Goal: Task Accomplishment & Management: Manage account settings

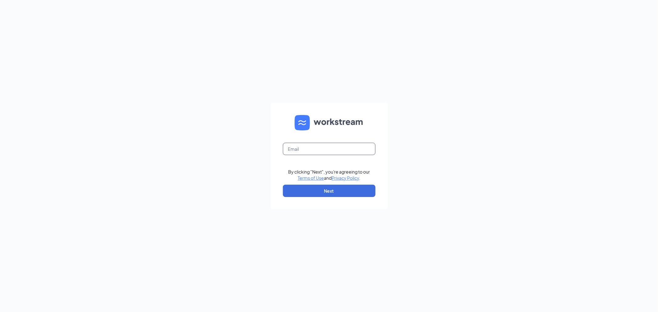
click at [296, 146] on input "text" at bounding box center [329, 149] width 92 height 12
type input "[EMAIL_ADDRESS][DEMOGRAPHIC_DATA][DOMAIN_NAME]"
click at [299, 191] on button "Next" at bounding box center [329, 191] width 92 height 12
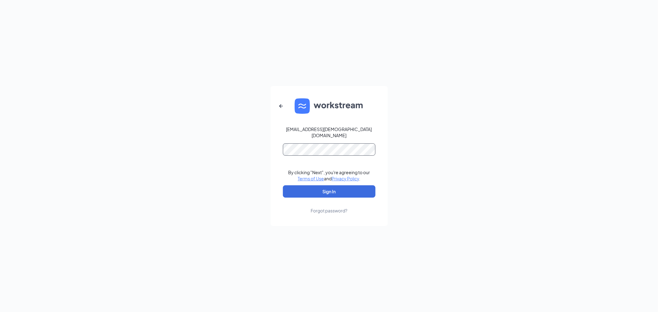
click at [283, 185] on button "Sign In" at bounding box center [329, 191] width 92 height 12
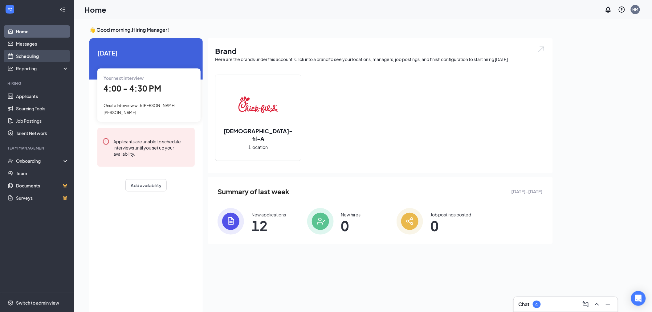
click at [41, 50] on link "Scheduling" at bounding box center [42, 56] width 53 height 12
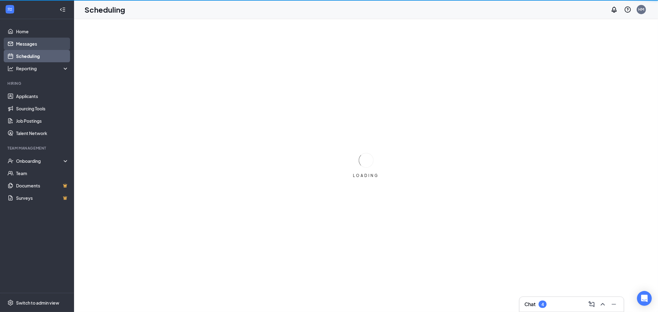
click at [42, 46] on link "Messages" at bounding box center [42, 44] width 53 height 12
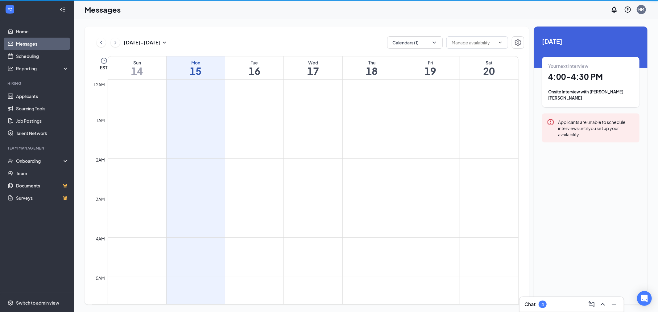
scroll to position [303, 0]
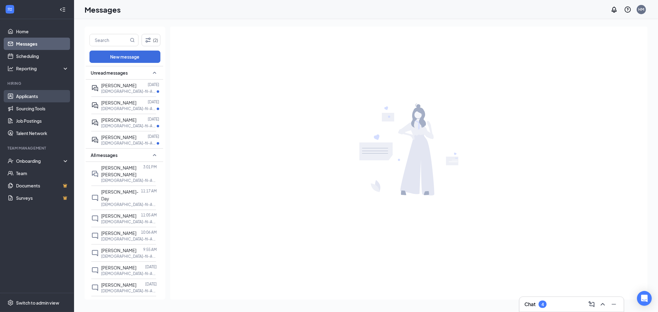
click at [48, 92] on link "Applicants" at bounding box center [42, 96] width 53 height 12
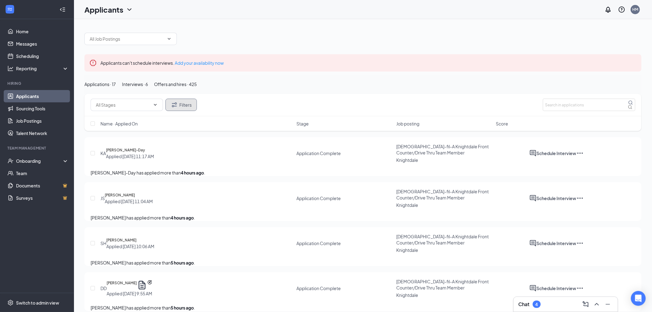
click at [183, 111] on button "Filters" at bounding box center [181, 105] width 31 height 12
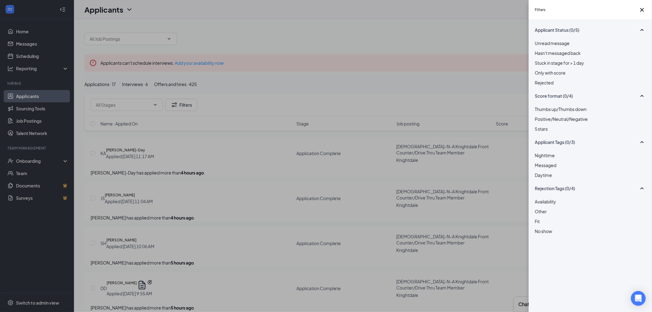
click at [272, 211] on div "Filters Applicant Status (0/5) Unread message Hasn't messaged back Stuck in sta…" at bounding box center [326, 156] width 652 height 312
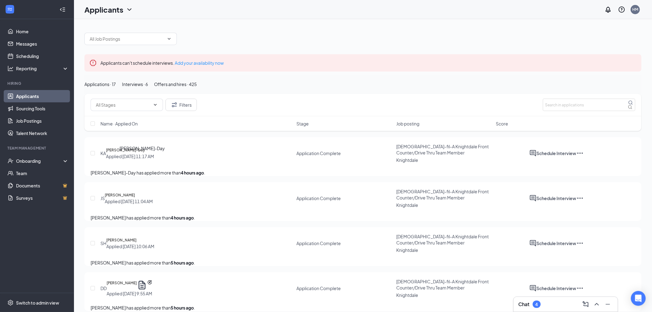
click at [145, 153] on h5 "Kameron Adams-Day" at bounding box center [125, 150] width 39 height 6
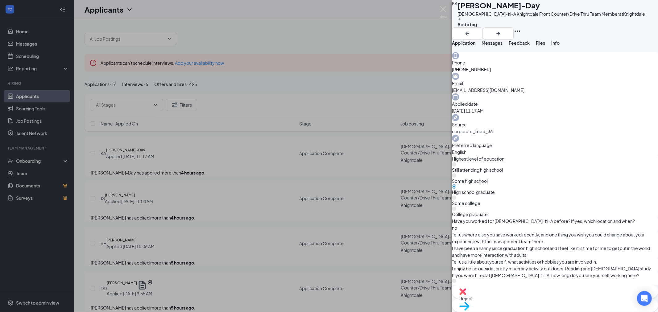
scroll to position [205, 0]
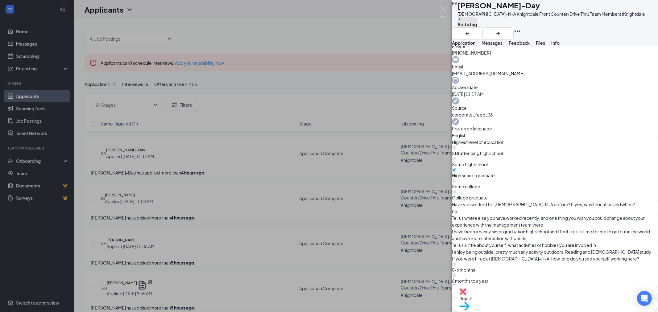
click at [477, 28] on button "Add a tag" at bounding box center [466, 22] width 19 height 10
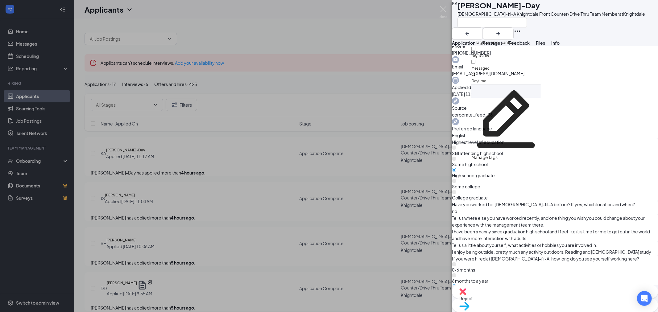
click at [475, 72] on input "Daytime" at bounding box center [473, 74] width 4 height 4
checkbox input "true"
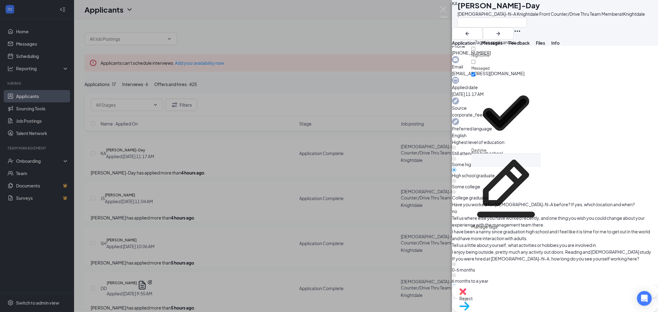
click at [528, 295] on div "What is the earliest time you are normally available to start work each day? Wh…" at bounding box center [555, 302] width 206 height 14
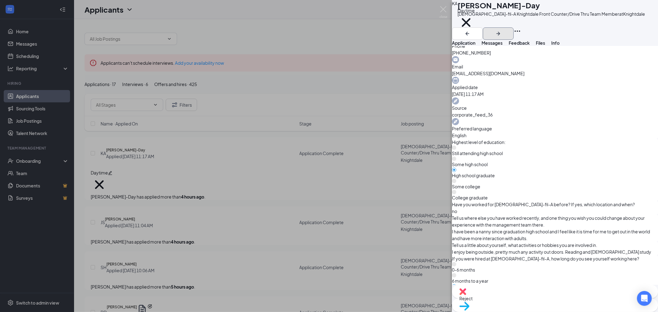
click at [513, 27] on button "button" at bounding box center [498, 33] width 31 height 12
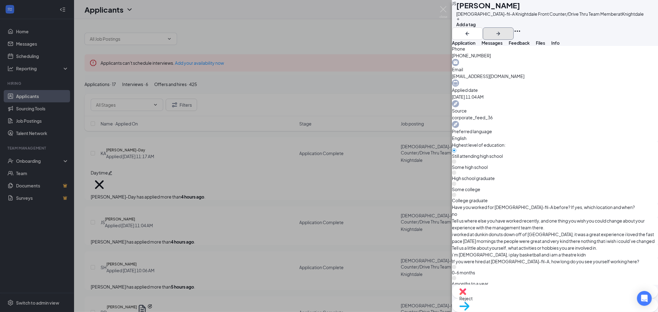
scroll to position [205, 0]
click at [475, 28] on button "Add a tag" at bounding box center [465, 22] width 19 height 10
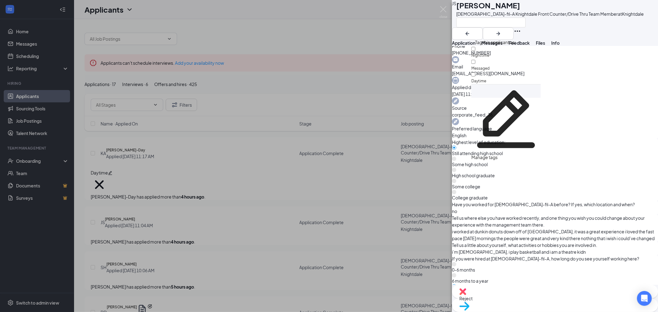
click at [502, 47] on div "Nighttime" at bounding box center [505, 52] width 69 height 13
checkbox input "true"
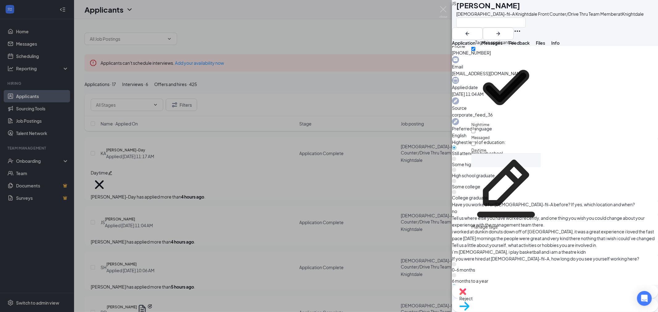
click at [571, 40] on div at bounding box center [555, 40] width 206 height 0
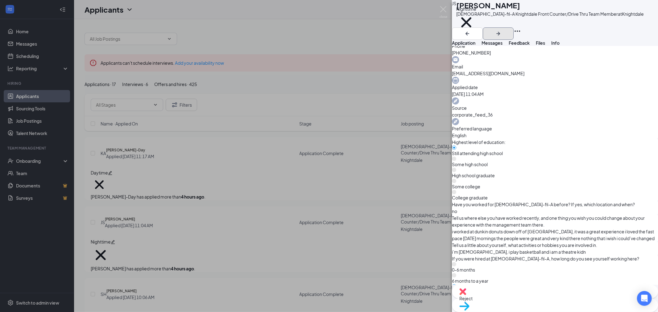
click at [500, 32] on icon "ArrowRight" at bounding box center [498, 34] width 4 height 4
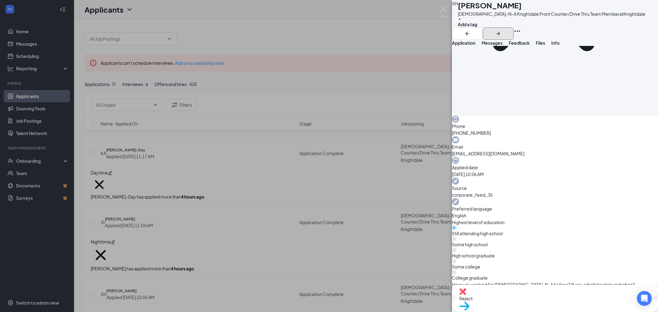
scroll to position [171, 0]
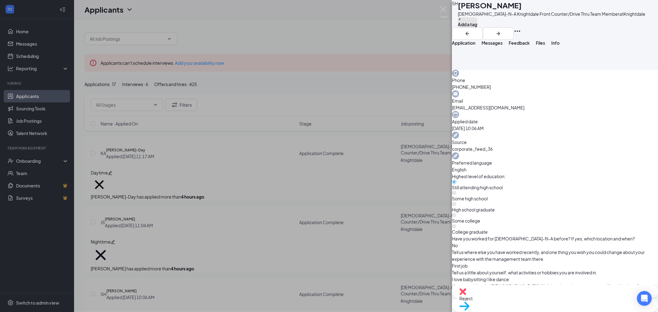
click at [477, 28] on button "Add a tag" at bounding box center [467, 22] width 19 height 10
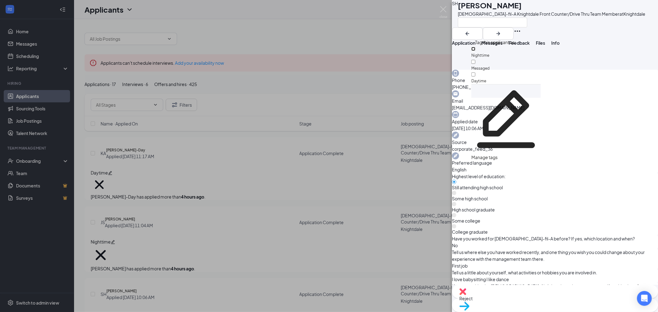
click at [475, 50] on input "Nighttime" at bounding box center [473, 49] width 4 height 4
checkbox input "true"
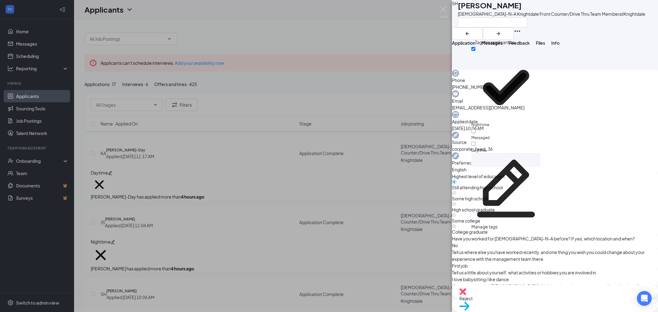
click at [625, 28] on div "SH Shyasia Howard Chick-fil-A Knightdale Front Counter/Drive Thru Team Member a…" at bounding box center [555, 20] width 206 height 40
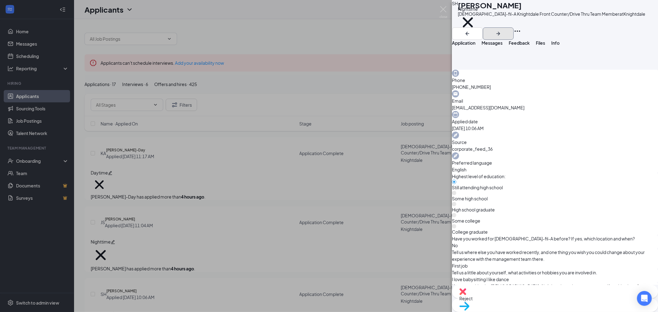
click at [500, 32] on icon "ArrowRight" at bounding box center [498, 34] width 4 height 4
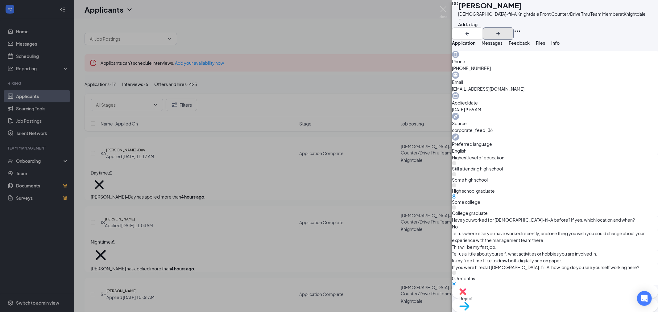
scroll to position [411, 0]
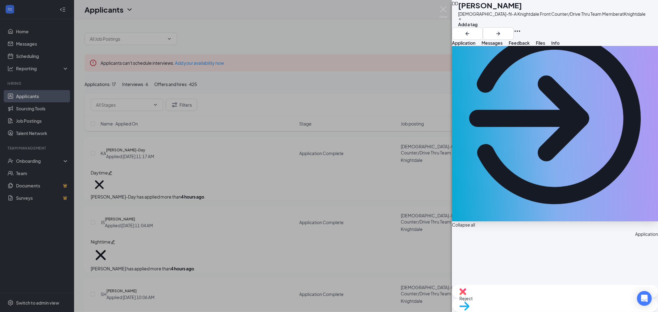
scroll to position [0, 0]
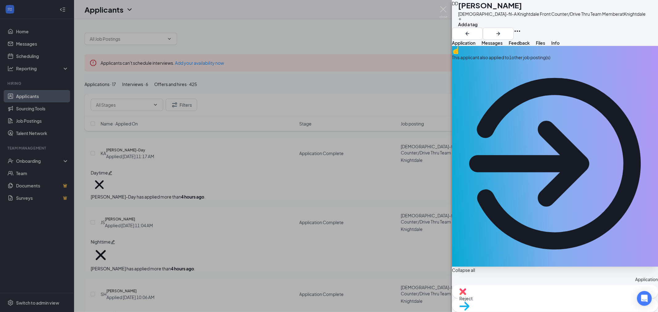
click at [520, 61] on div "This applicant also applied to 1 other job posting(s)" at bounding box center [555, 57] width 206 height 7
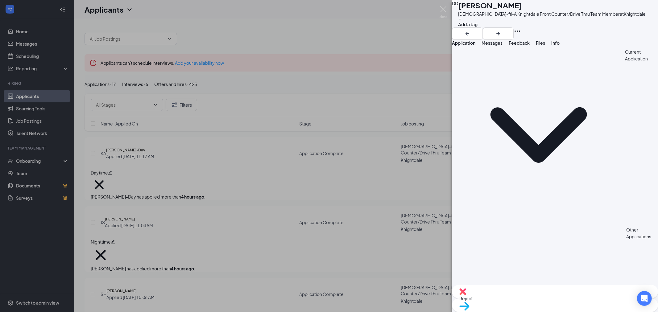
click at [502, 46] on span "Messages" at bounding box center [491, 43] width 21 height 6
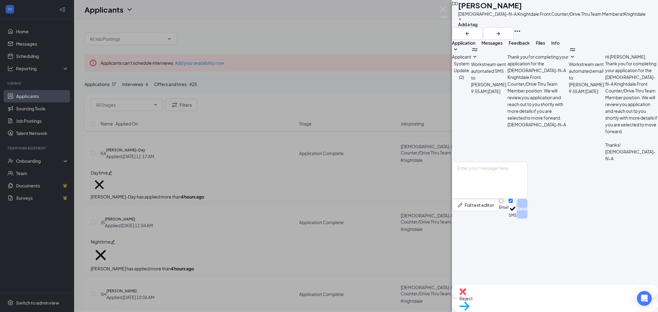
click at [475, 46] on span "Application" at bounding box center [463, 43] width 23 height 6
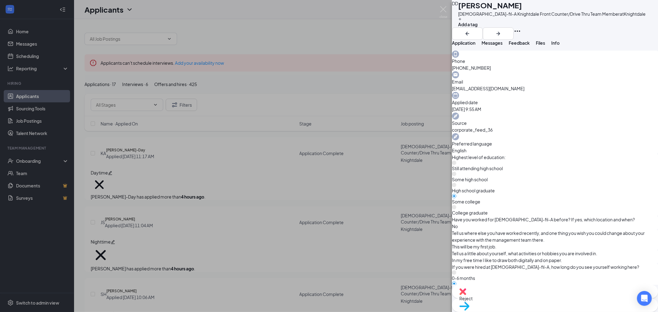
scroll to position [445, 0]
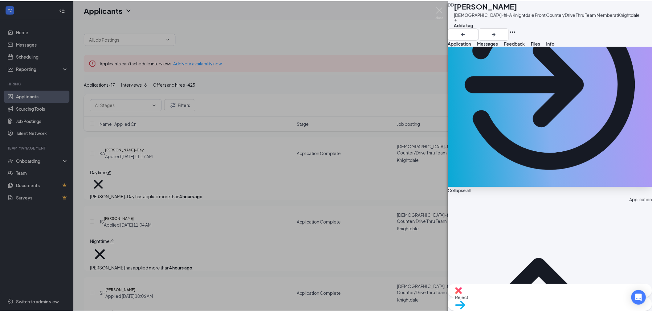
scroll to position [0, 0]
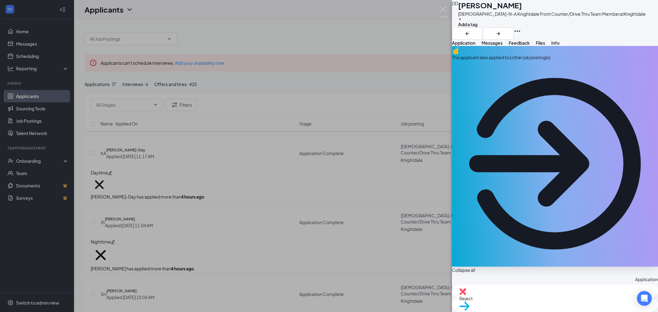
click at [524, 298] on span "Reject" at bounding box center [554, 298] width 191 height 7
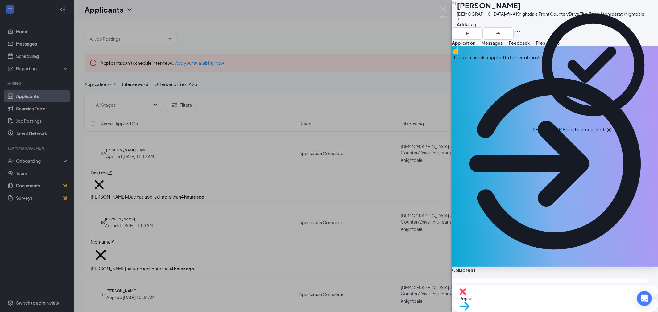
click at [229, 234] on div "YL Yarelie Lagunas Chick-fil-A Knightdale Front Counter/Drive Thru Team Member …" at bounding box center [329, 156] width 658 height 312
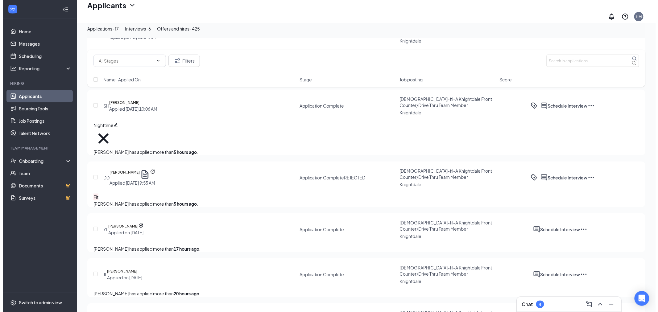
scroll to position [205, 0]
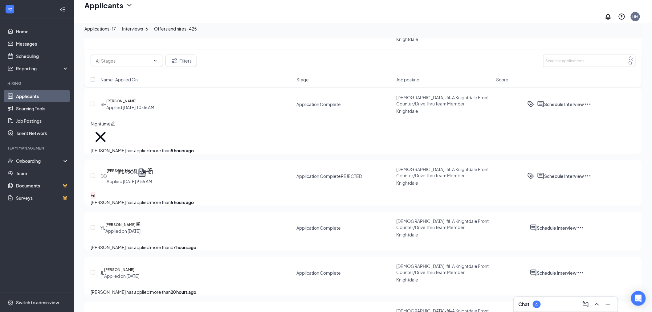
click at [136, 222] on h5 "Yarelie Lagunas" at bounding box center [120, 225] width 30 height 6
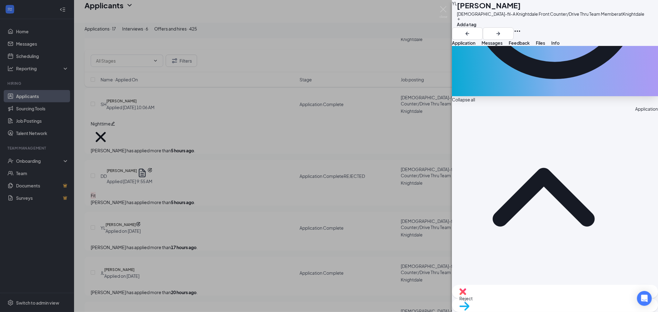
scroll to position [171, 0]
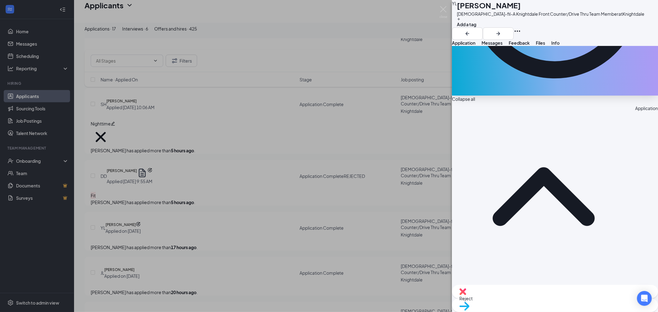
click at [494, 27] on div "Add a tag" at bounding box center [550, 22] width 187 height 10
click at [476, 28] on button "Add a tag" at bounding box center [466, 22] width 19 height 10
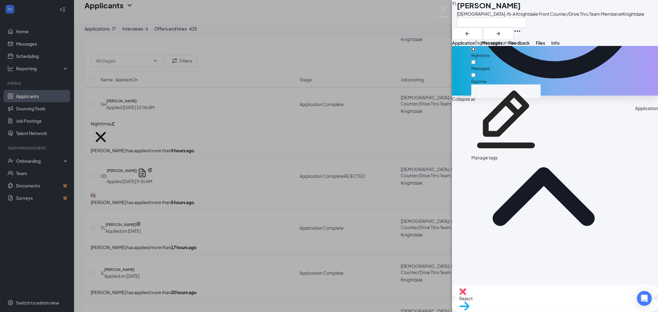
click at [475, 50] on input "Nighttime" at bounding box center [473, 49] width 4 height 4
checkbox input "true"
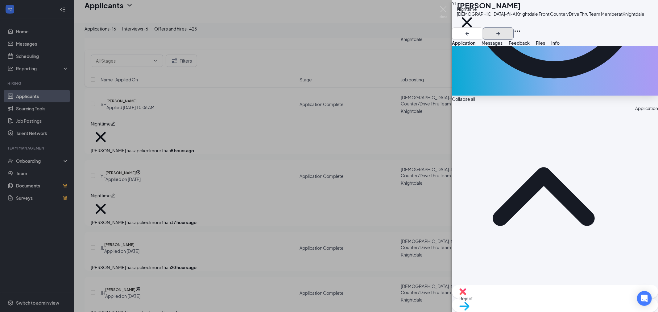
click at [502, 30] on icon "ArrowRight" at bounding box center [497, 33] width 7 height 7
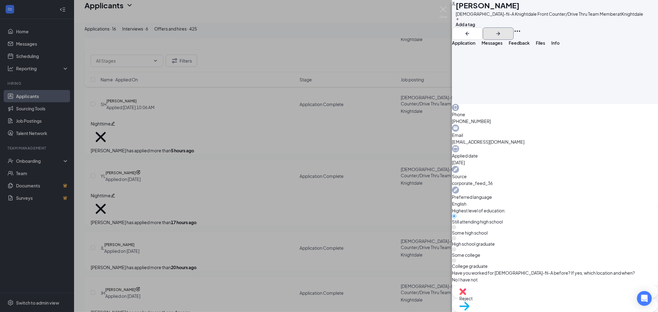
scroll to position [171, 0]
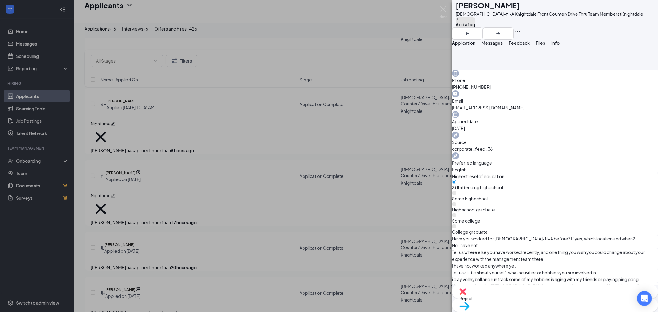
click at [475, 28] on button "Add a tag" at bounding box center [464, 22] width 19 height 10
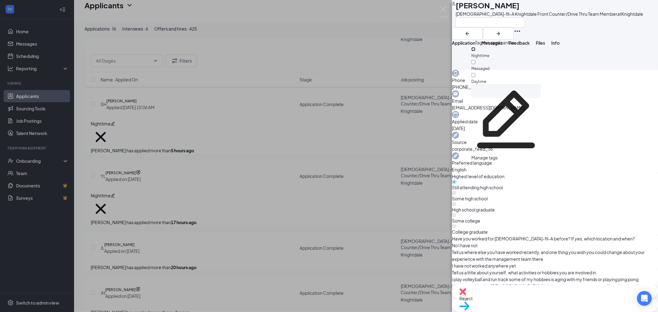
click at [475, 47] on input "Nighttime" at bounding box center [473, 49] width 4 height 4
checkbox input "true"
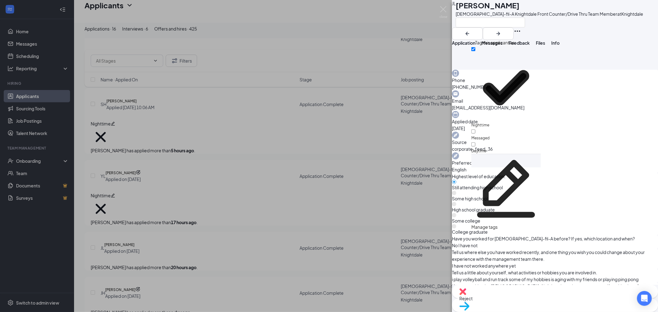
click at [602, 27] on div at bounding box center [548, 22] width 187 height 10
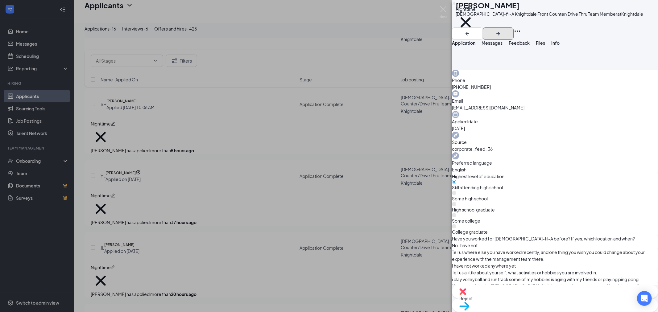
click at [500, 32] on icon "ArrowRight" at bounding box center [498, 34] width 4 height 4
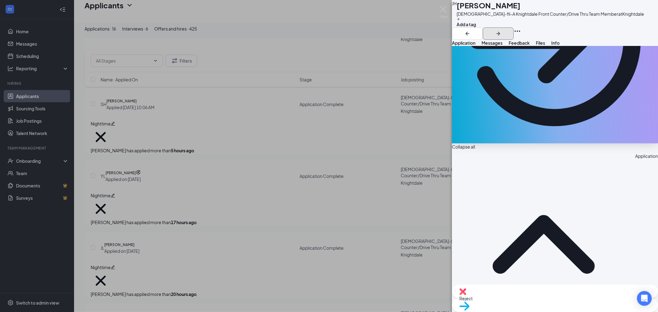
scroll to position [103, 0]
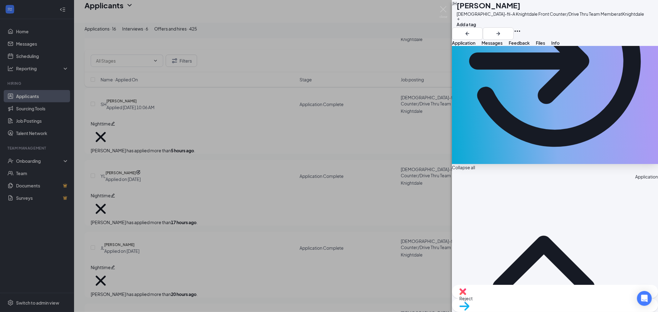
click at [491, 38] on div "JH Jalissia Hudson Chick-fil-A Knightdale Front Counter/Drive Thru Team Member …" at bounding box center [555, 20] width 206 height 40
click at [476, 28] on button "Add a tag" at bounding box center [465, 22] width 19 height 10
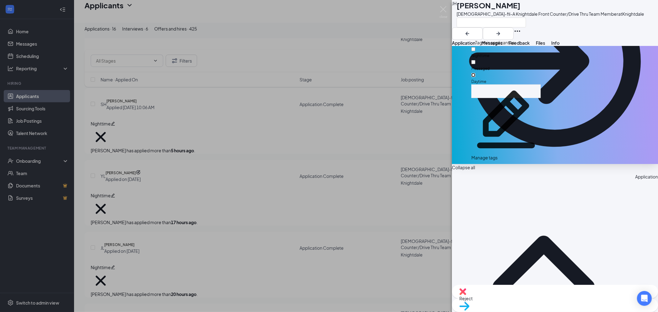
click at [475, 73] on input "Daytime" at bounding box center [473, 75] width 4 height 4
checkbox input "true"
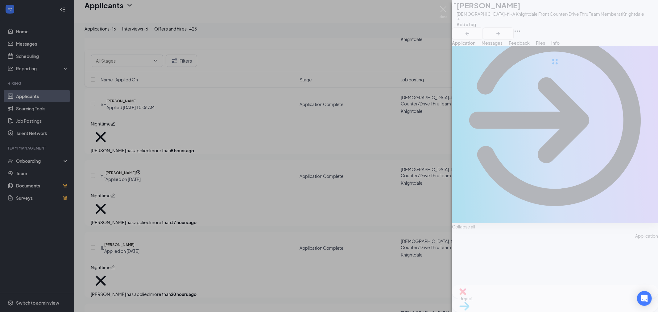
scroll to position [0, 0]
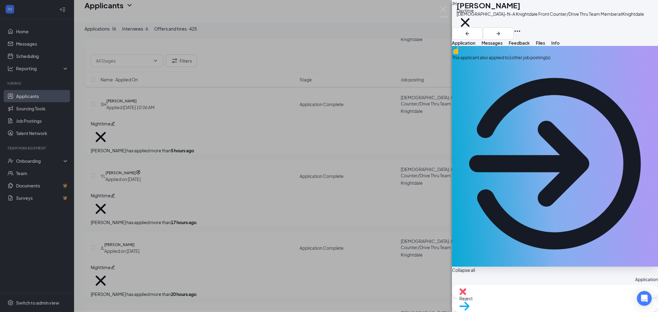
click at [520, 72] on div "This applicant also applied to 1 other job posting(s)" at bounding box center [555, 156] width 206 height 221
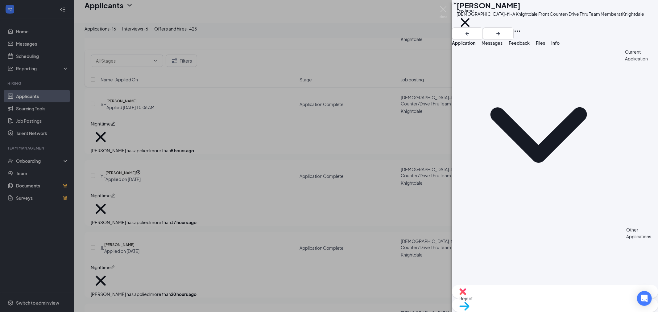
click at [475, 46] on span "Application" at bounding box center [463, 43] width 23 height 6
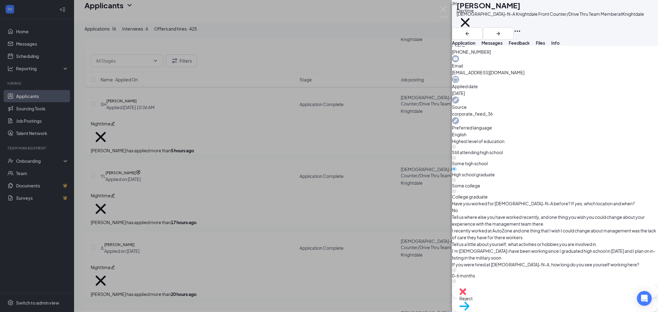
scroll to position [430, 0]
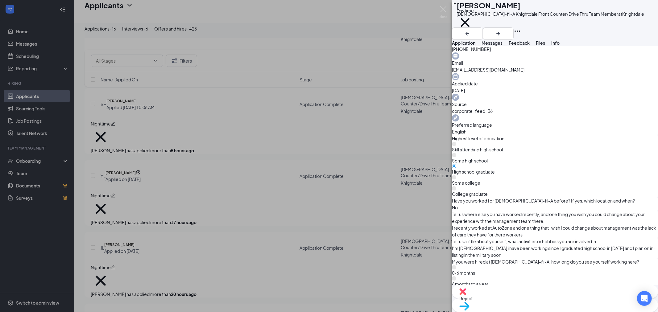
click at [525, 302] on span "Reject" at bounding box center [554, 298] width 191 height 7
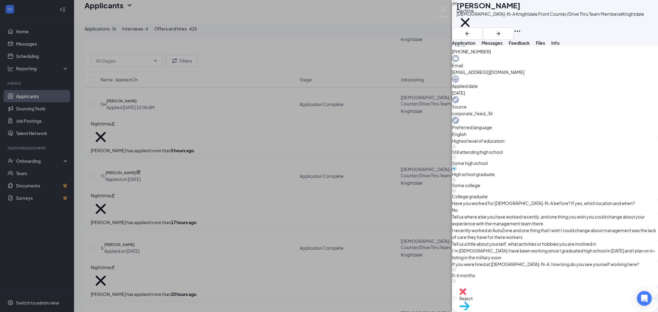
checkbox input "false"
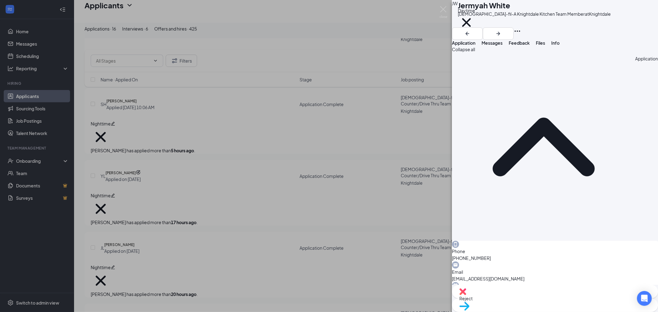
click at [220, 149] on div "JW Jermyah White Chick-fil-A Knightdale Kitchen Team Member at Knightdale Dayti…" at bounding box center [329, 156] width 658 height 312
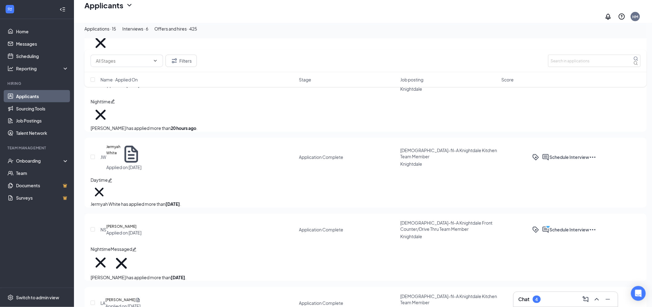
scroll to position [411, 0]
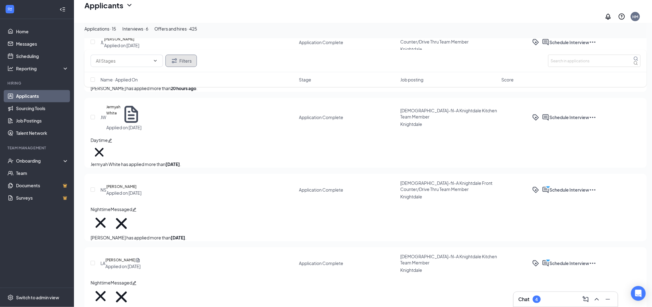
click at [173, 61] on icon "Filter" at bounding box center [174, 60] width 7 height 7
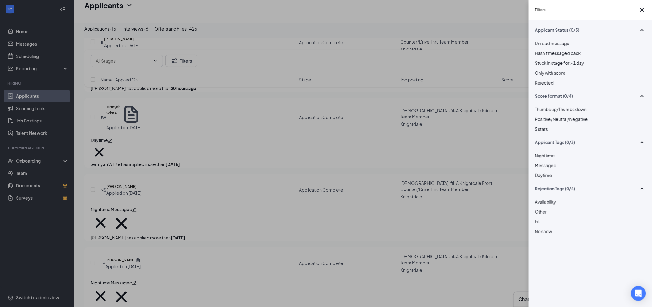
click at [553, 178] on span "Daytime" at bounding box center [543, 175] width 17 height 6
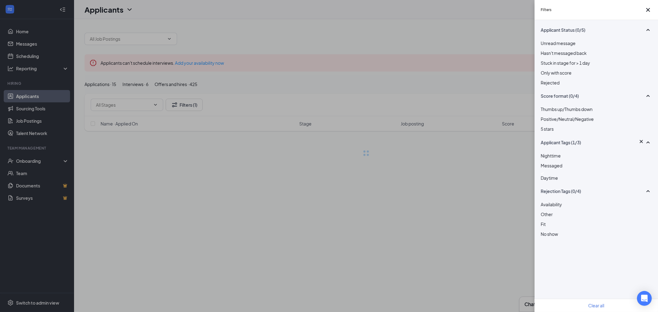
click at [270, 203] on div "Filters Applicant Status (0/5) Unread message Hasn't messaged back Stuck in sta…" at bounding box center [329, 156] width 658 height 312
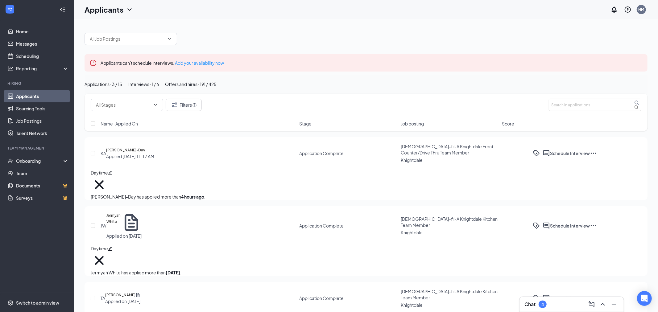
click at [159, 88] on div "Interviews · 1 / 6" at bounding box center [143, 84] width 31 height 7
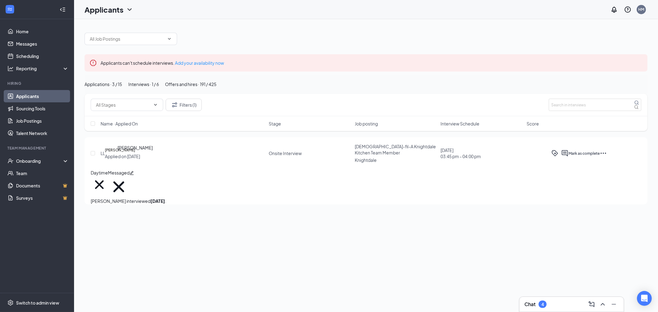
click at [135, 153] on h5 "Lana Liashenko" at bounding box center [120, 150] width 30 height 6
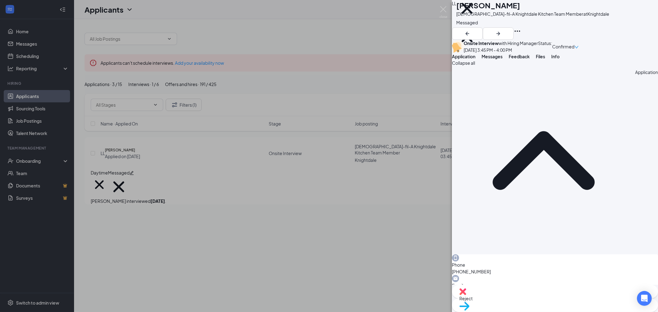
scroll to position [68, 0]
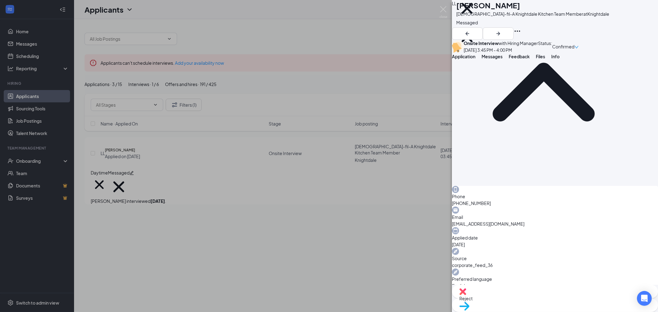
click at [528, 302] on span "Reject" at bounding box center [554, 298] width 191 height 7
checkbox input "true"
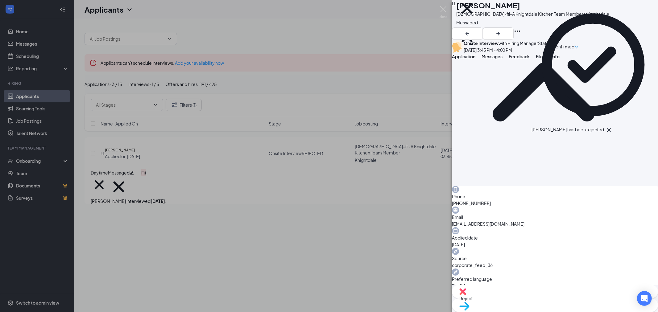
click at [389, 194] on div "LL Lana Liashenko Chick-fil-A Knightdale Kitchen Team Member at Knightdale Dayt…" at bounding box center [329, 156] width 658 height 312
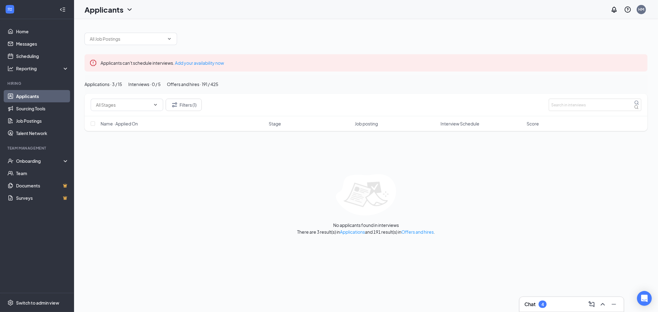
click at [107, 79] on div "Applications · 3 / 15 Interviews · 0 / 5 Offers and hires · 191 / 425" at bounding box center [365, 84] width 563 height 19
click at [111, 88] on div "Applications · 3 / 15" at bounding box center [103, 84] width 38 height 7
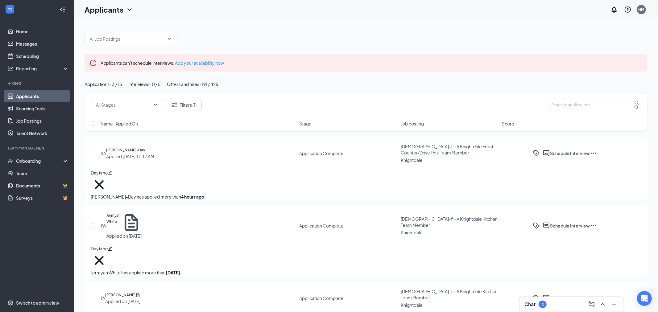
click at [218, 88] on button "Offers and hires · 191 / 425" at bounding box center [192, 84] width 51 height 7
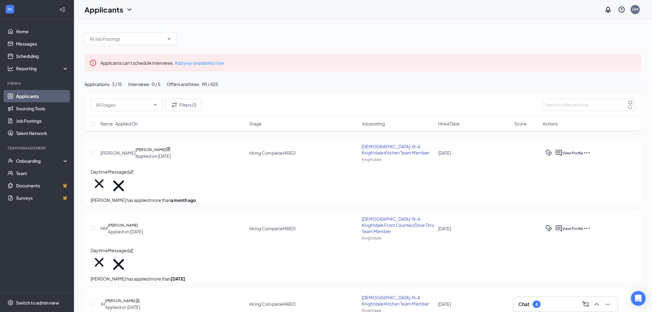
click at [122, 88] on div "Applications · 3 / 15" at bounding box center [103, 84] width 38 height 7
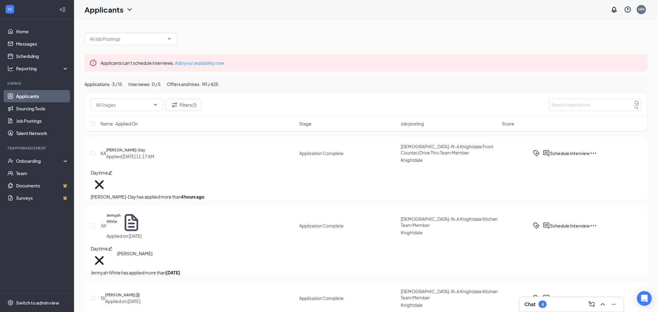
click at [126, 292] on h5 "Tykeyia Allen" at bounding box center [120, 295] width 30 height 6
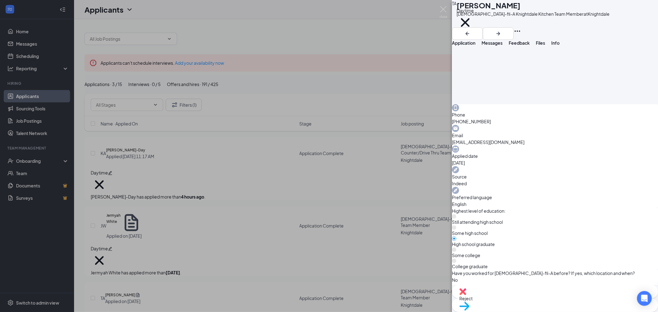
scroll to position [137, 0]
click at [502, 44] on button "Messages" at bounding box center [491, 43] width 21 height 6
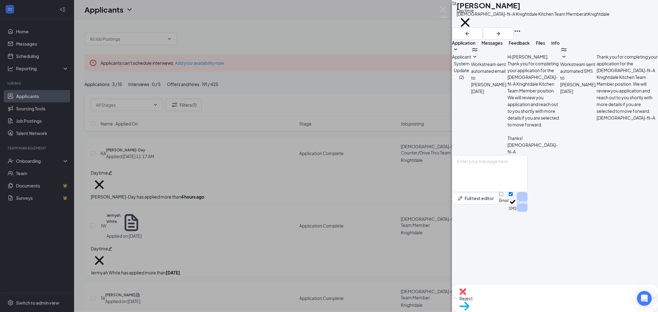
click at [475, 46] on button "Application" at bounding box center [463, 43] width 23 height 6
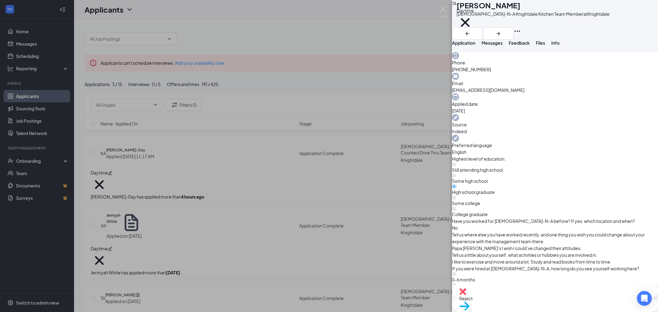
scroll to position [205, 0]
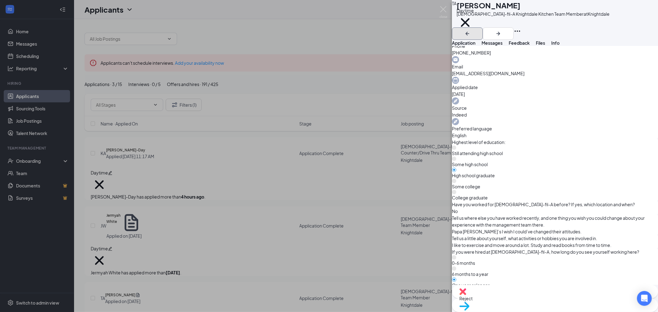
click at [471, 30] on icon "ArrowLeftNew" at bounding box center [466, 33] width 7 height 7
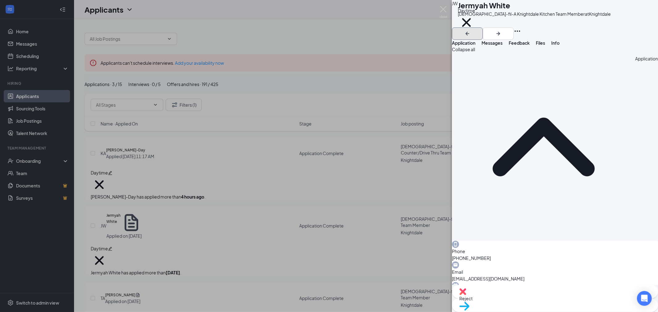
click at [471, 30] on icon "ArrowLeftNew" at bounding box center [466, 33] width 7 height 7
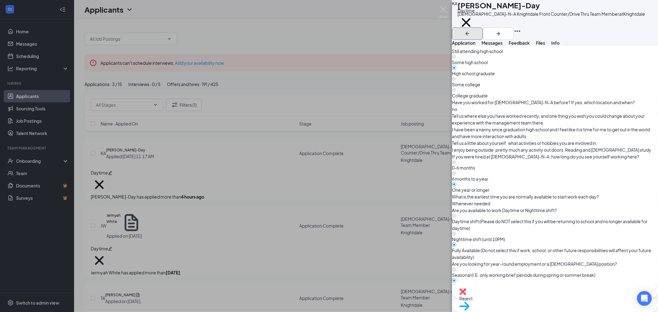
scroll to position [308, 0]
click at [502, 46] on div "Messages" at bounding box center [491, 43] width 21 height 6
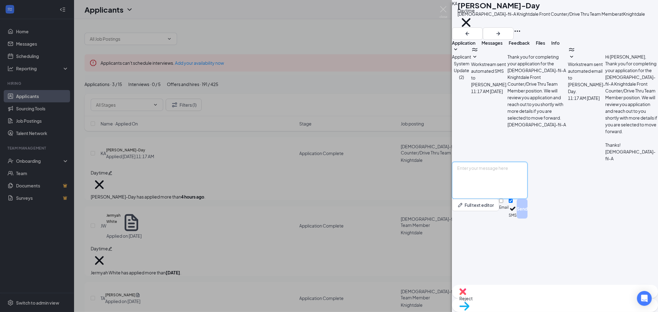
click at [527, 199] on textarea at bounding box center [490, 180] width 76 height 37
drag, startPoint x: 577, startPoint y: 256, endPoint x: 421, endPoint y: 224, distance: 160.1
click at [420, 224] on div "KA Kameron Adams-Day Chick-fil-A Knightdale Front Counter/Drive Thru Team Membe…" at bounding box center [329, 156] width 658 height 312
type textarea "Hey Kameron, This is Gilberto with the Chick-Fil-A in Knightdale. I have review…"
click at [503, 203] on input "Email" at bounding box center [501, 201] width 4 height 4
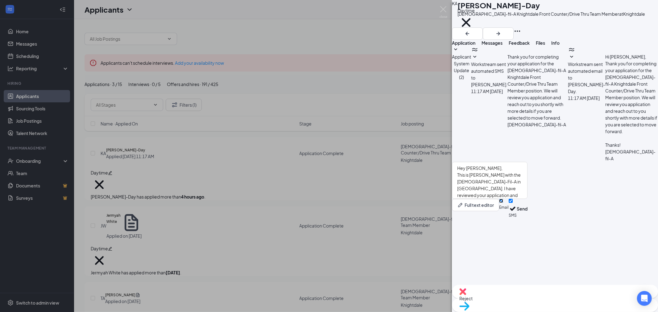
checkbox input "true"
click at [527, 220] on button "Send" at bounding box center [521, 209] width 11 height 21
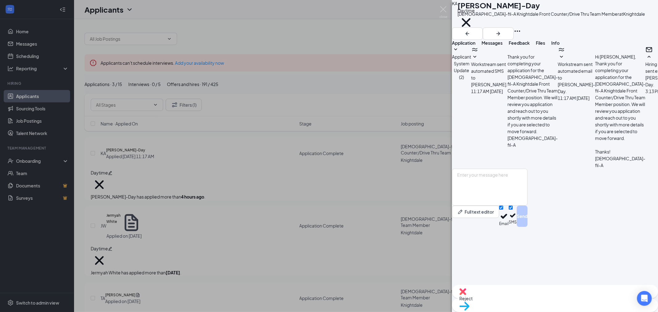
scroll to position [51, 0]
click at [461, 33] on button "button" at bounding box center [459, 35] width 4 height 4
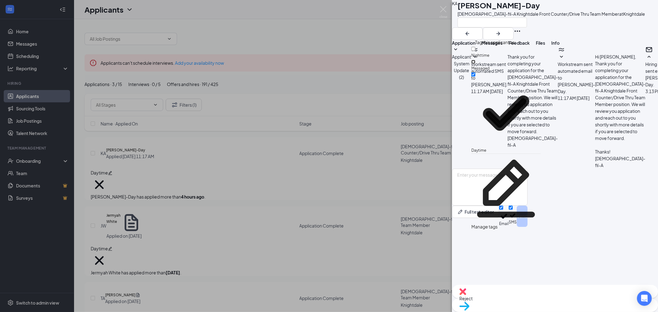
click at [475, 60] on input "Messaged" at bounding box center [473, 62] width 4 height 4
checkbox input "true"
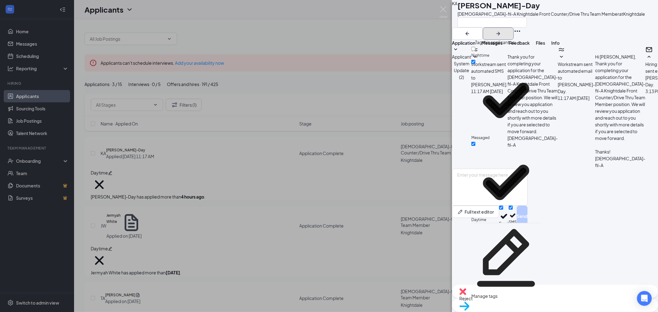
click at [502, 30] on icon "ArrowRight" at bounding box center [497, 33] width 7 height 7
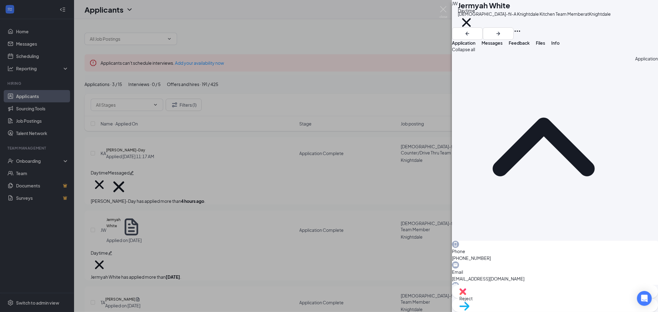
click at [502, 46] on span "Messages" at bounding box center [491, 43] width 21 height 6
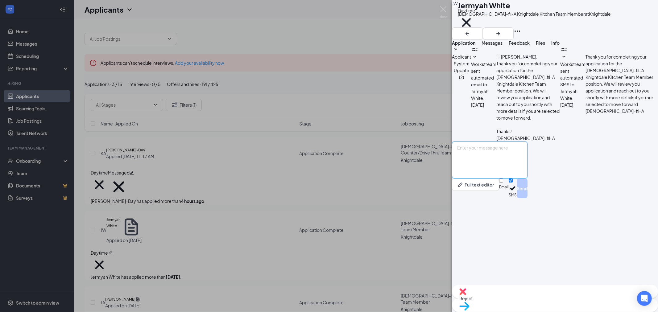
click at [527, 179] on textarea at bounding box center [490, 160] width 76 height 37
paste textarea "Hey Kameron, This is Gilberto with the Chick-Fil-A in Knightdale. I have review…"
click at [498, 179] on textarea "Hey Kameron, This is Gilberto with the Chick-Fil-A in Knightdale. I have review…" at bounding box center [490, 160] width 76 height 37
type textarea "Hey Kameron, This is Gilberto with the Chick-Fil-A in Knightdale. I have review…"
click at [503, 183] on input "Email" at bounding box center [501, 181] width 4 height 4
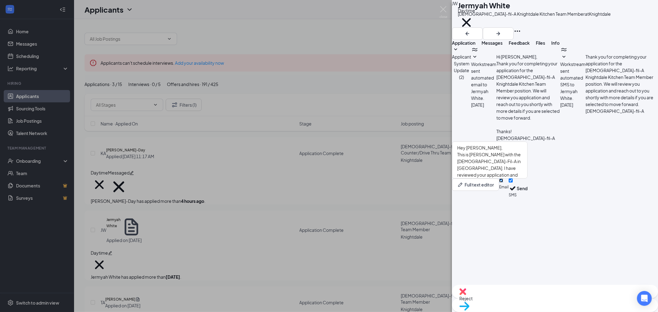
checkbox input "true"
click at [527, 200] on button "Send" at bounding box center [521, 189] width 11 height 21
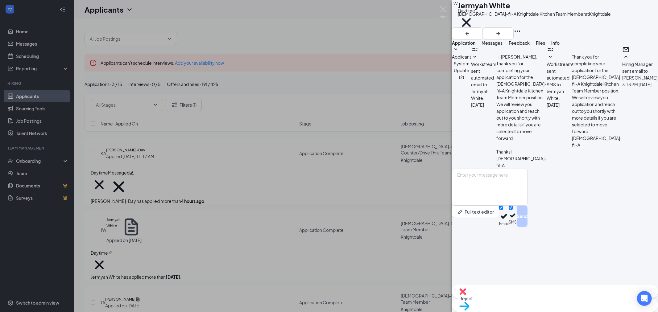
scroll to position [45, 0]
click at [471, 46] on span "Application" at bounding box center [463, 43] width 23 height 6
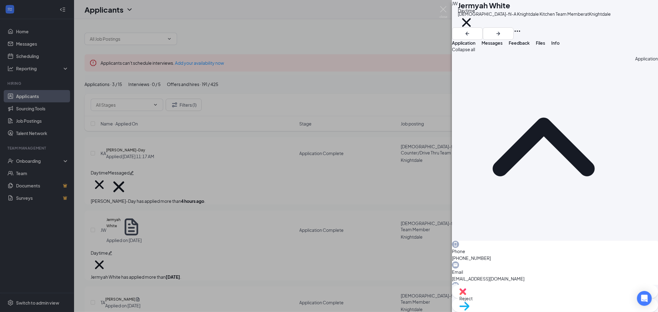
click at [461, 33] on button "button" at bounding box center [460, 35] width 4 height 4
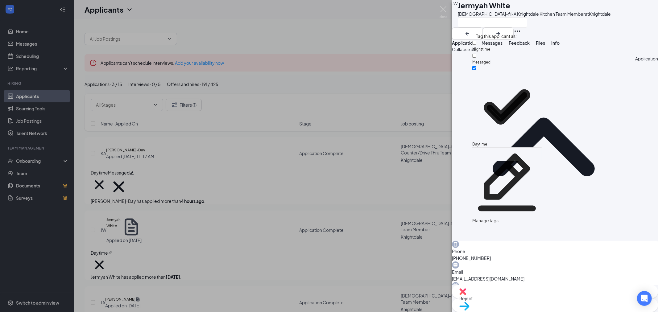
click at [504, 52] on div "Messaged" at bounding box center [506, 58] width 69 height 13
checkbox input "true"
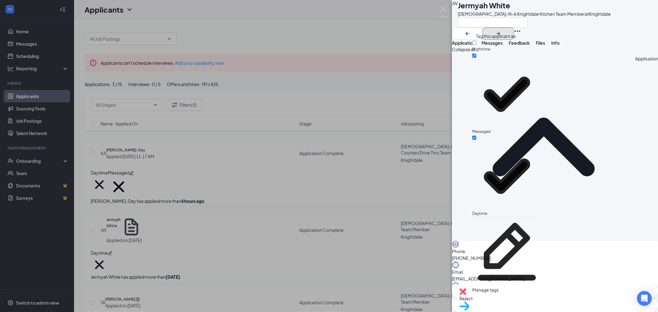
click at [502, 30] on icon "ArrowRight" at bounding box center [497, 33] width 7 height 7
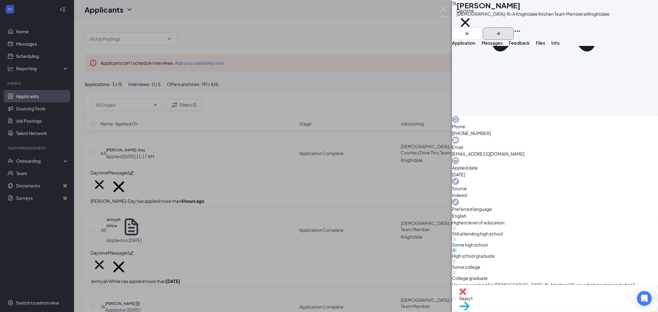
scroll to position [137, 0]
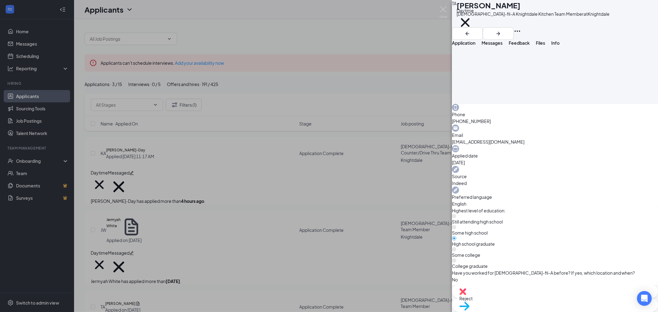
click at [502, 46] on button "Messages" at bounding box center [491, 43] width 21 height 6
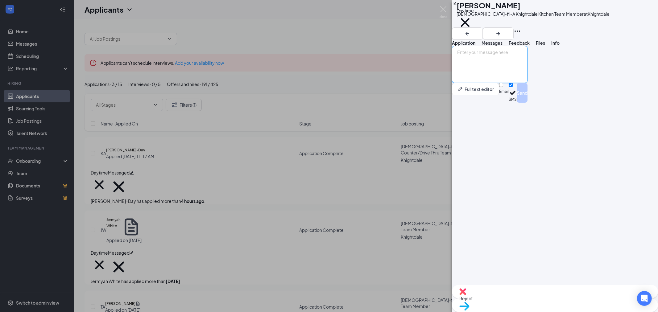
click at [527, 83] on textarea at bounding box center [490, 64] width 76 height 37
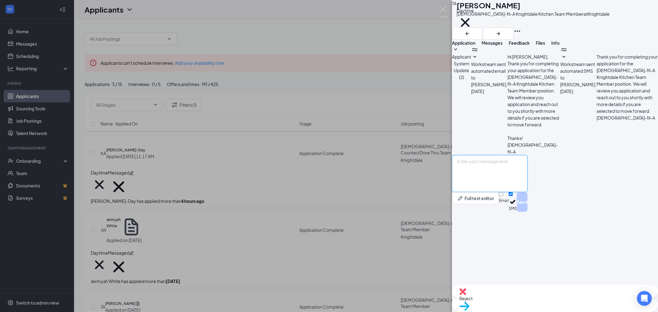
paste textarea "Hey Kameron, This is Gilberto with the Chick-Fil-A in Knightdale. I have review…"
click at [488, 192] on textarea "Hey Kameron, This is Gilberto with the Chick-Fil-A in Knightdale. I have review…" at bounding box center [490, 173] width 76 height 37
click at [497, 192] on textarea "Hey Tykeyia, This is Gilberto with the Chick-Fil-A in Knightdale. I have review…" at bounding box center [490, 173] width 76 height 37
type textarea "Hey Tykeyia, This is Gilberto with the Chick-Fil-A in Knightdale. I have review…"
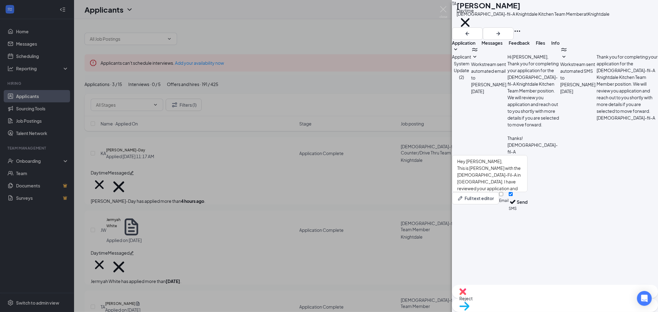
click at [527, 212] on div "Email SMS Send" at bounding box center [513, 202] width 28 height 20
click at [503, 196] on input "Email" at bounding box center [501, 194] width 4 height 4
checkbox input "true"
click at [527, 213] on button "Send" at bounding box center [521, 202] width 11 height 21
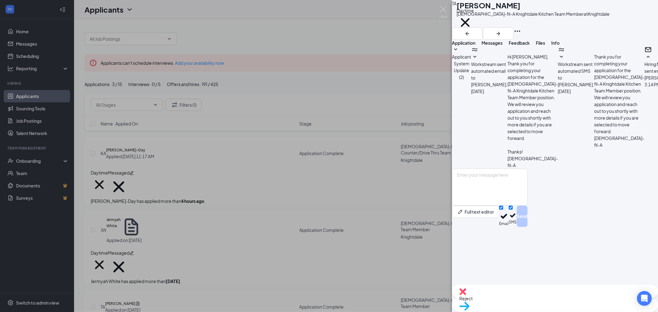
scroll to position [45, 0]
click at [460, 33] on icon "Plus" at bounding box center [458, 35] width 4 height 4
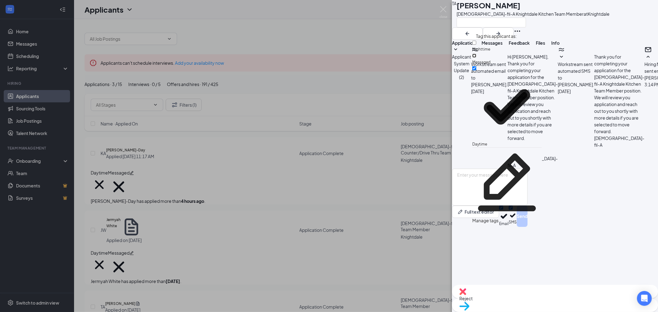
click at [476, 54] on input "Messaged" at bounding box center [474, 56] width 4 height 4
checkbox input "true"
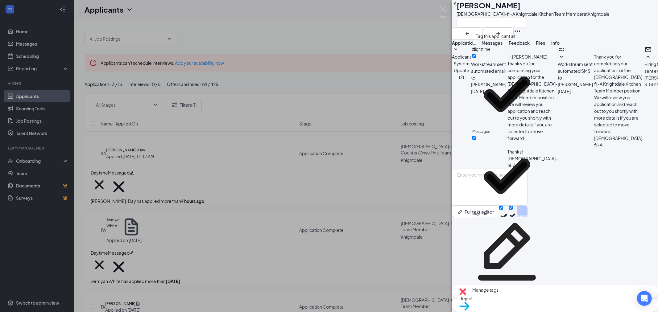
click at [600, 32] on div "TA Tykeyia Allen Chick-fil-A Knightdale Kitchen Team Member at Knightdale" at bounding box center [555, 20] width 206 height 40
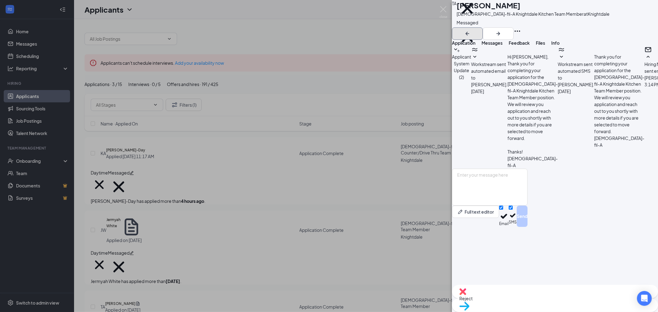
click at [471, 30] on icon "ArrowLeftNew" at bounding box center [466, 33] width 7 height 7
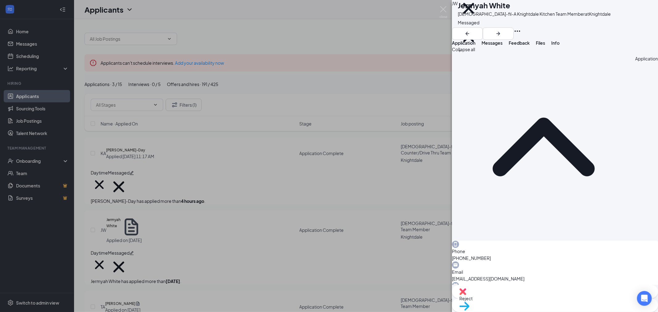
click at [502, 46] on span "Messages" at bounding box center [491, 43] width 21 height 6
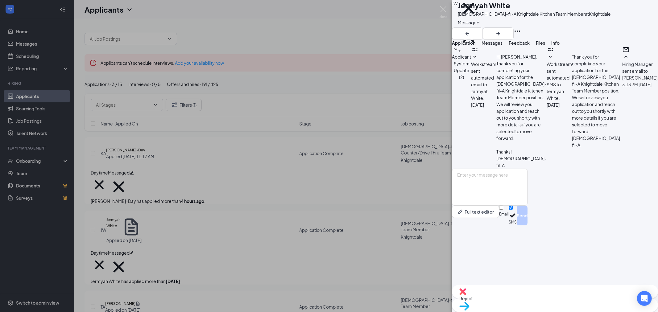
scroll to position [45, 0]
click at [518, 206] on textarea at bounding box center [490, 187] width 76 height 37
type textarea "Sorry Jermyah, that message was meant for you. Got your names mixed up."
click at [503, 210] on input "Email" at bounding box center [501, 208] width 4 height 4
checkbox input "true"
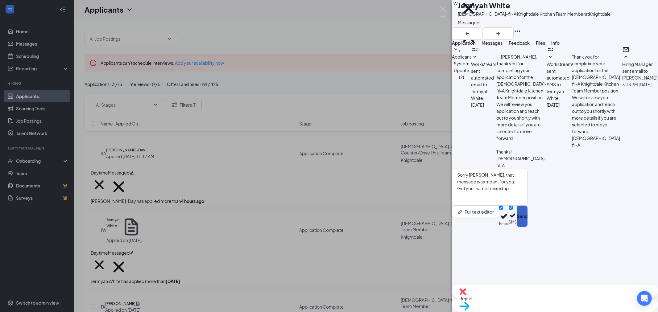
click at [527, 227] on button "Send" at bounding box center [521, 216] width 11 height 21
click at [257, 211] on div "JW Jermyah White Chick-fil-A Knightdale Kitchen Team Member at Knightdale Dayti…" at bounding box center [329, 156] width 658 height 312
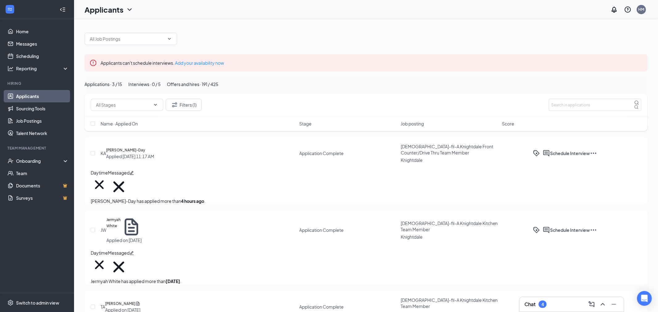
click at [218, 88] on button "Offers and hires · 191 / 425" at bounding box center [192, 84] width 51 height 7
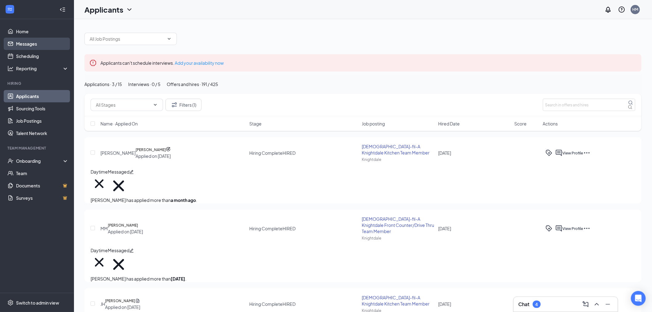
click at [36, 45] on link "Messages" at bounding box center [42, 44] width 53 height 12
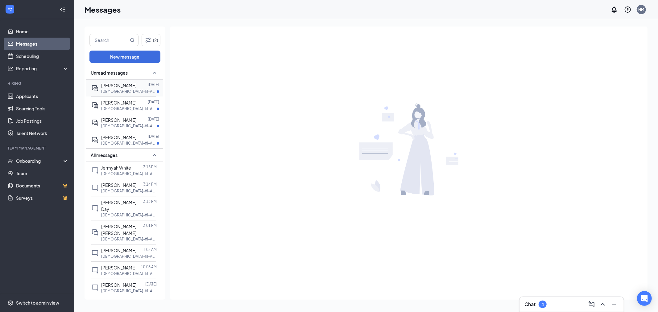
click at [108, 88] on div "lilliana Anzures" at bounding box center [118, 85] width 35 height 7
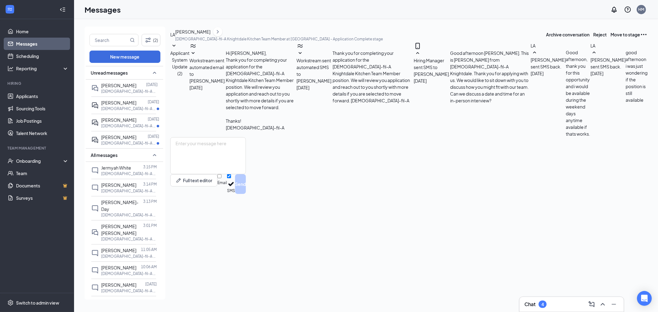
scroll to position [9, 0]
click at [117, 104] on span "Anieya allen" at bounding box center [118, 103] width 35 height 6
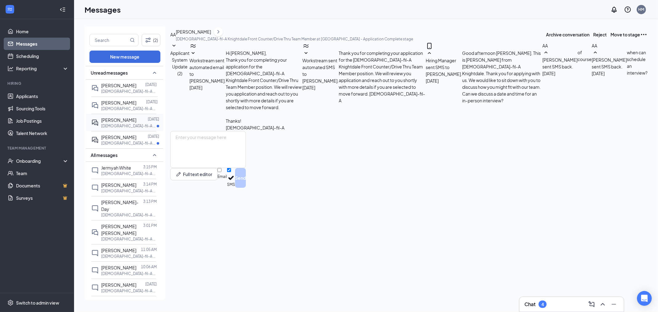
scroll to position [9, 0]
click at [118, 119] on span "Niya Surrett" at bounding box center [118, 120] width 35 height 6
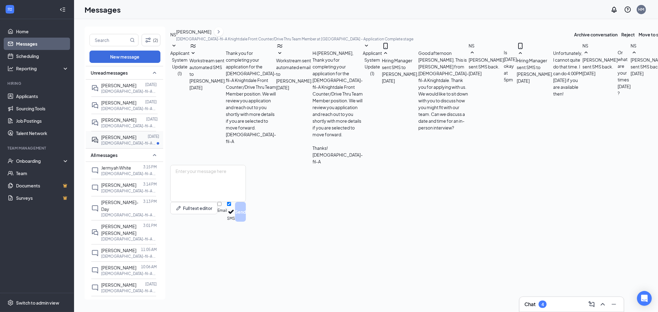
scroll to position [93, 0]
click at [121, 139] on span "Alexis McAdoo" at bounding box center [118, 137] width 35 height 6
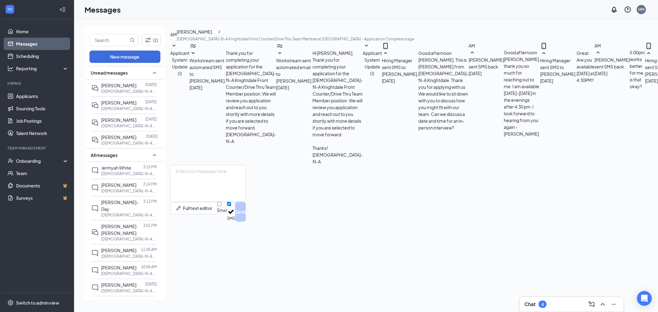
scroll to position [167, 0]
click at [35, 95] on link "Applicants" at bounding box center [42, 96] width 53 height 12
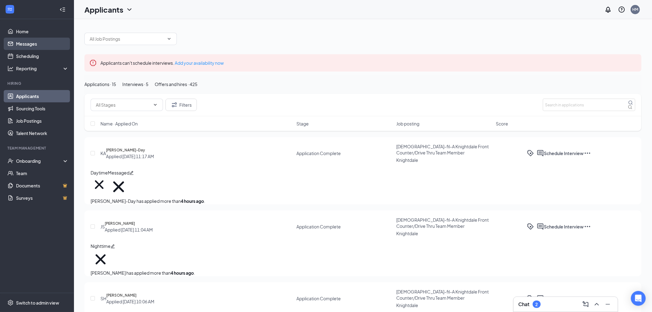
click at [38, 48] on link "Messages" at bounding box center [42, 44] width 53 height 12
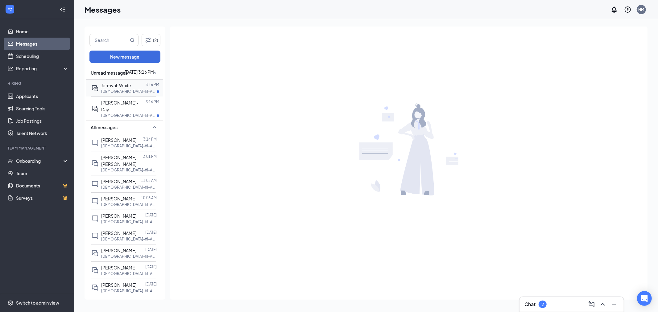
click at [125, 84] on span "Jermyah White" at bounding box center [116, 86] width 30 height 6
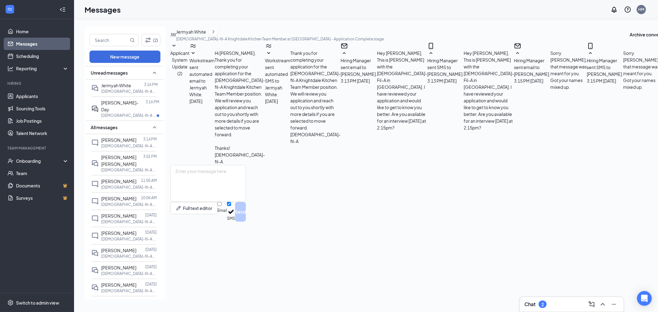
scroll to position [75, 0]
click at [246, 202] on textarea at bounding box center [208, 183] width 76 height 37
type textarea "Great! i will see you then"
click at [246, 222] on button "Send" at bounding box center [240, 212] width 11 height 20
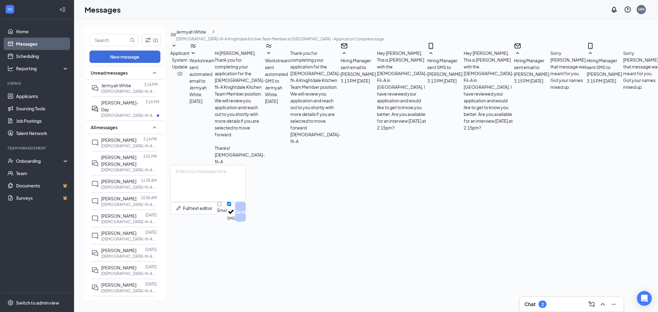
type input "Onsite Interview (next stage)"
type input "Sep 15, 2025"
drag, startPoint x: 315, startPoint y: 47, endPoint x: 446, endPoint y: 131, distance: 155.0
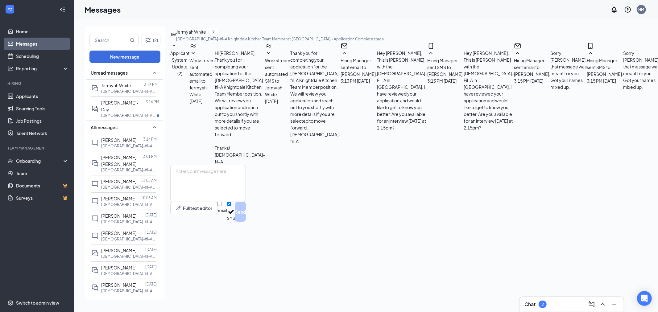
click at [6, 312] on icon "Cross" at bounding box center [4, 316] width 4 height 4
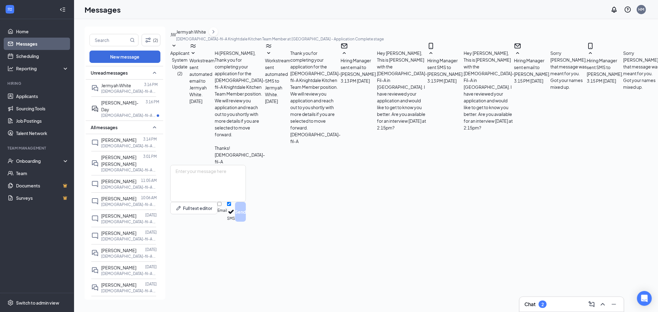
type input "Sep 18, 2025"
click at [269, 261] on div "18" at bounding box center [271, 262] width 7 height 7
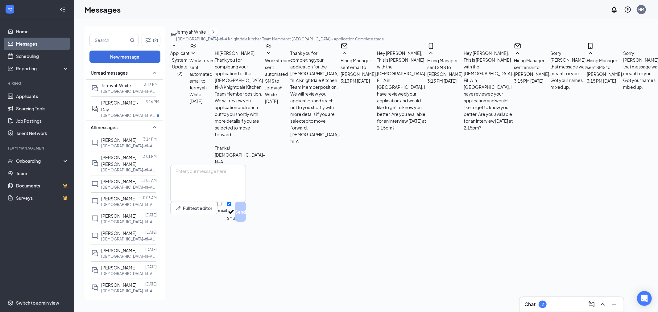
type input "02:15 PM"
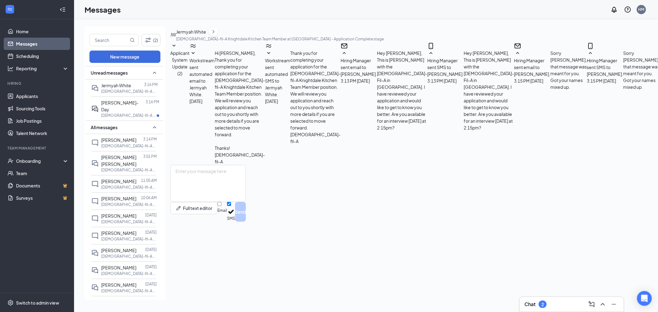
type input "02:30 PM"
click at [134, 113] on p "Chick-fil-A Knightdale Front Counter/Drive Thru Team Member at Knightdale" at bounding box center [128, 115] width 55 height 5
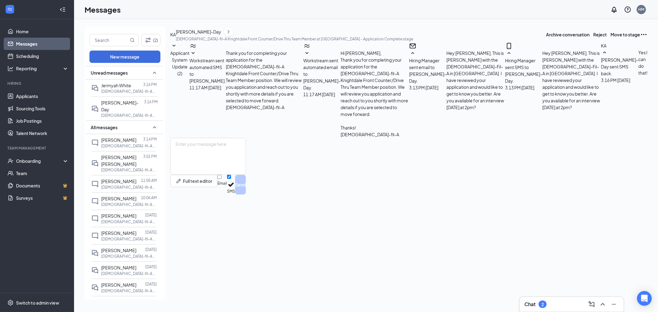
scroll to position [9, 0]
click at [246, 175] on textarea at bounding box center [208, 156] width 76 height 37
type textarea "Great! I will see you then"
click at [246, 195] on button "Send" at bounding box center [240, 185] width 11 height 20
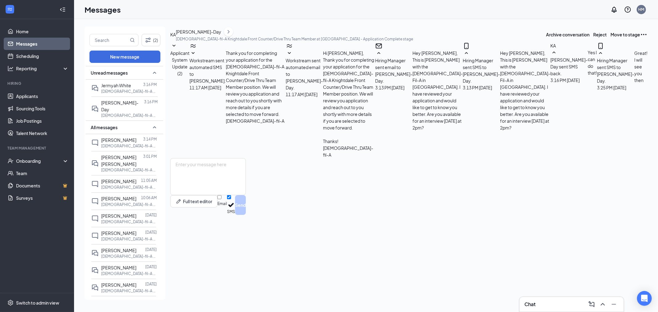
scroll to position [42, 0]
click at [610, 38] on button "Move to stage" at bounding box center [625, 34] width 30 height 7
type input "Onsite Interview (next stage)"
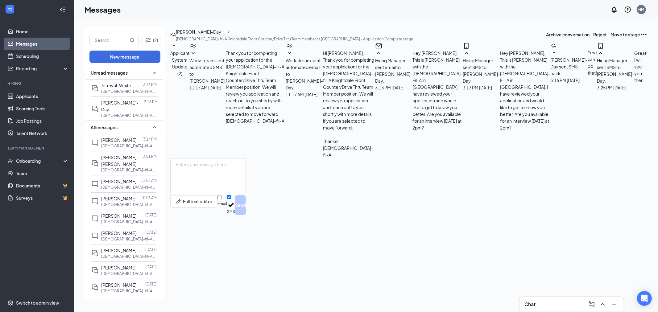
type input "02:00 PM"
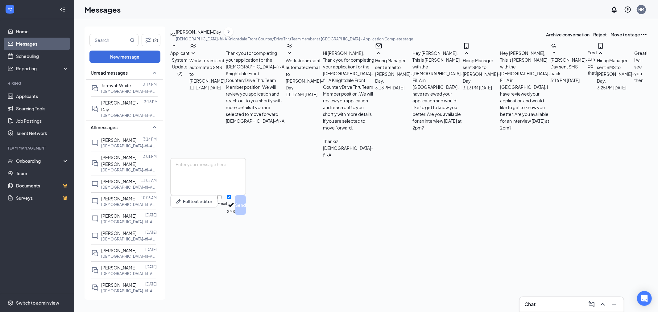
type input "02:15 PM"
type input "Sep 18, 2025"
click at [269, 253] on div "18" at bounding box center [271, 252] width 7 height 7
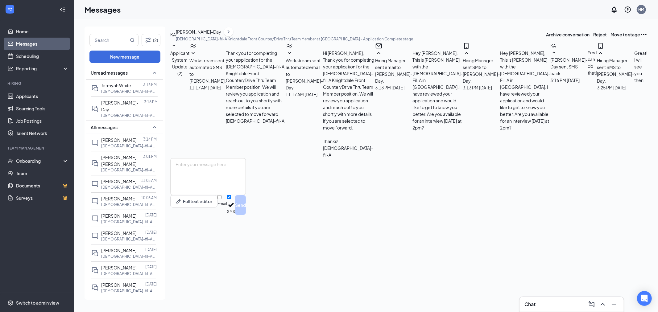
click at [111, 88] on div "Jermyah White" at bounding box center [116, 85] width 30 height 7
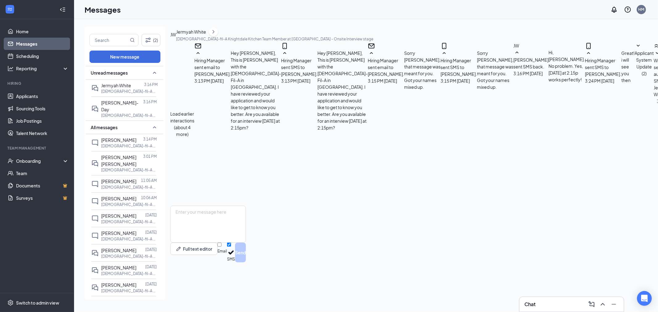
scroll to position [128, 0]
click at [653, 97] on span "Workstream sent automated SMS to Jermyah White." at bounding box center [665, 77] width 25 height 39
click at [122, 107] on div "Kameron Adams-Day" at bounding box center [122, 106] width 42 height 14
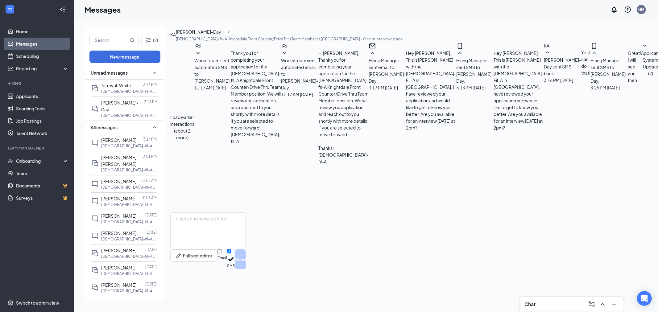
scroll to position [107, 0]
click at [37, 91] on link "Applicants" at bounding box center [42, 96] width 53 height 12
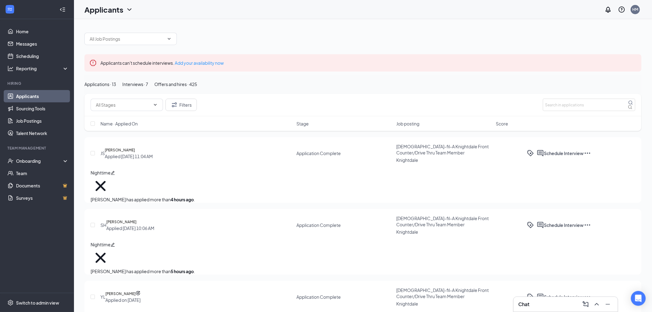
click at [148, 88] on button "Interviews · 7" at bounding box center [135, 84] width 26 height 7
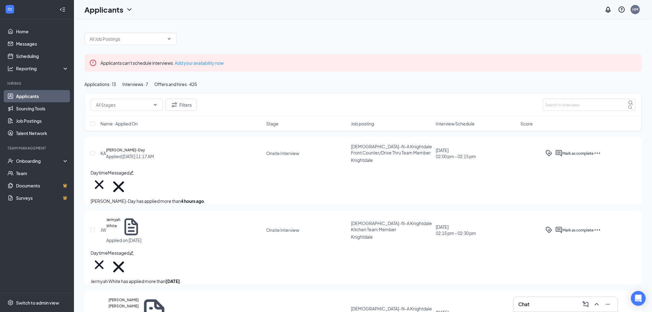
click at [197, 88] on div "Offers and hires · 425" at bounding box center [175, 84] width 43 height 7
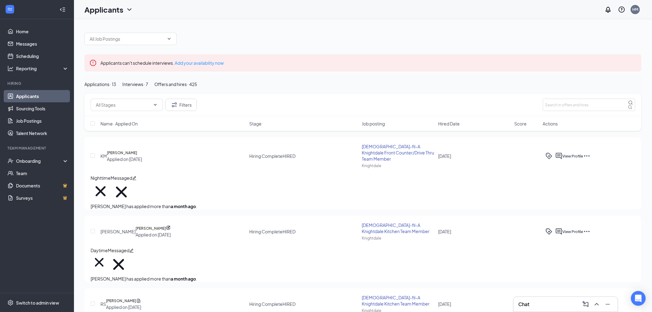
click at [637, 59] on icon "Cross" at bounding box center [637, 59] width 0 height 0
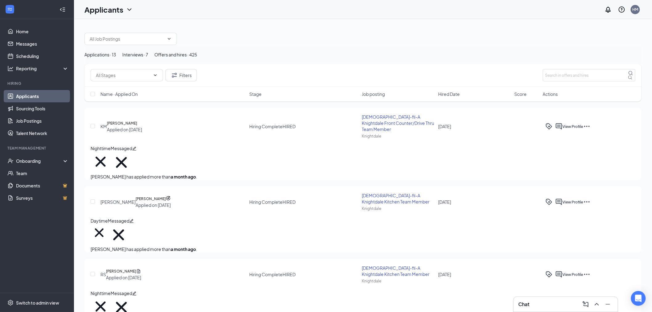
click at [198, 55] on div "Applications · 13 Interviews · 7 Offers and hires · 425" at bounding box center [362, 54] width 557 height 7
click at [148, 58] on div "Interviews · 7" at bounding box center [135, 54] width 26 height 7
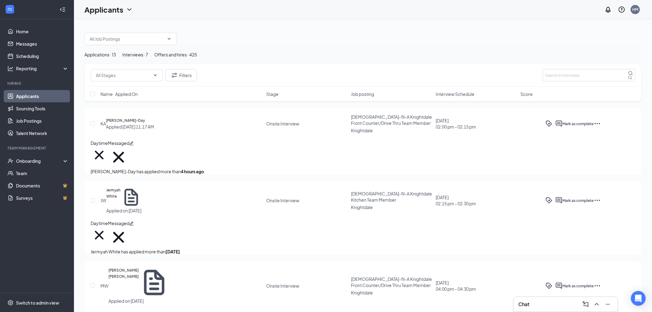
click at [116, 58] on div "Applications · 13" at bounding box center [100, 54] width 32 height 7
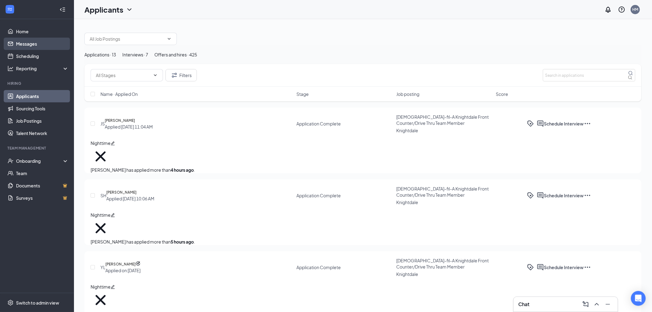
click at [48, 38] on link "Messages" at bounding box center [42, 44] width 53 height 12
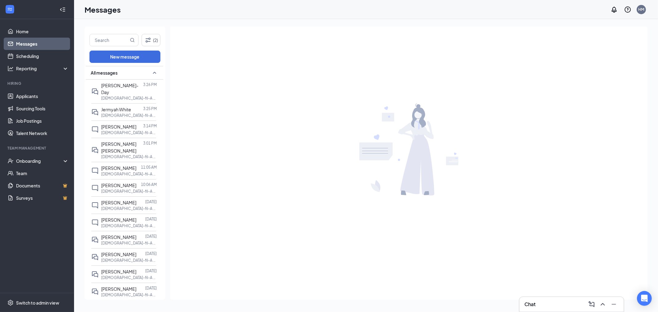
click at [44, 89] on li "Hiring Applicants Sourcing Tools Job Postings Talent Network" at bounding box center [37, 110] width 74 height 59
click at [42, 94] on link "Applicants" at bounding box center [42, 96] width 53 height 12
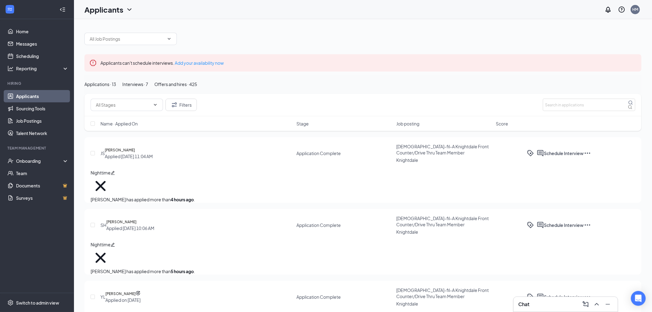
click at [148, 87] on button "Interviews · 7" at bounding box center [135, 84] width 26 height 7
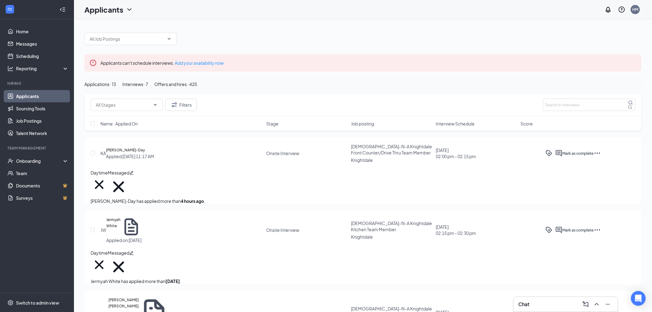
click at [197, 88] on button "Offers and hires · 425" at bounding box center [175, 84] width 43 height 7
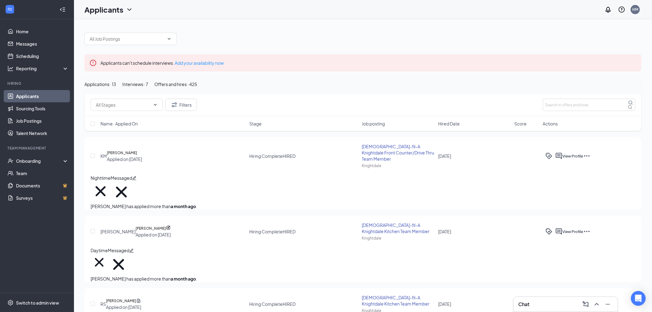
click at [116, 88] on button "Applications · 13" at bounding box center [100, 84] width 32 height 7
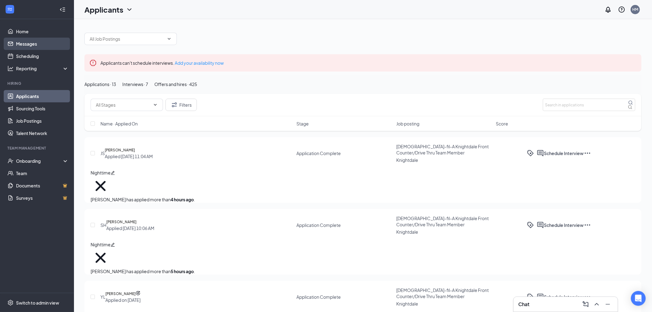
click at [47, 44] on link "Messages" at bounding box center [42, 44] width 53 height 12
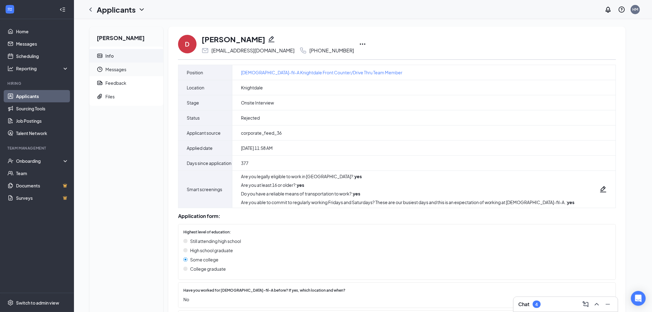
click at [138, 74] on span "Messages" at bounding box center [131, 70] width 53 height 14
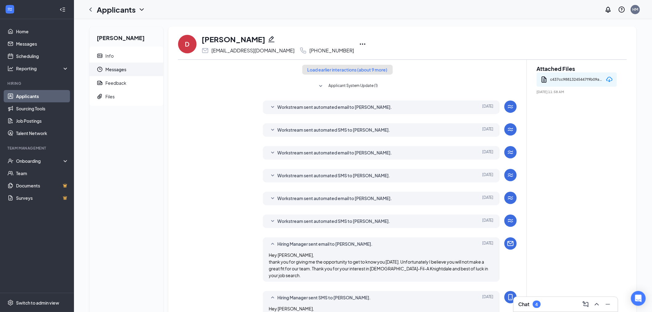
click at [357, 67] on button "Load earlier interactions (about 9 more)" at bounding box center [347, 70] width 91 height 10
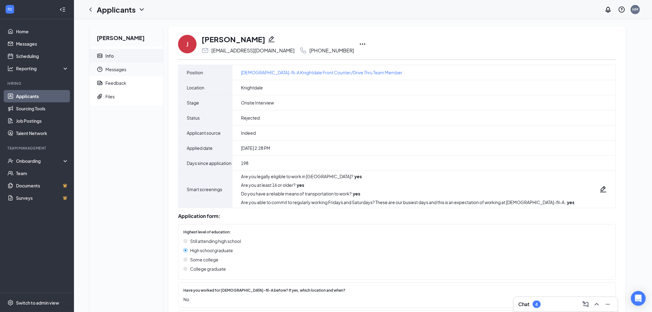
click at [125, 72] on span "Messages" at bounding box center [131, 70] width 53 height 14
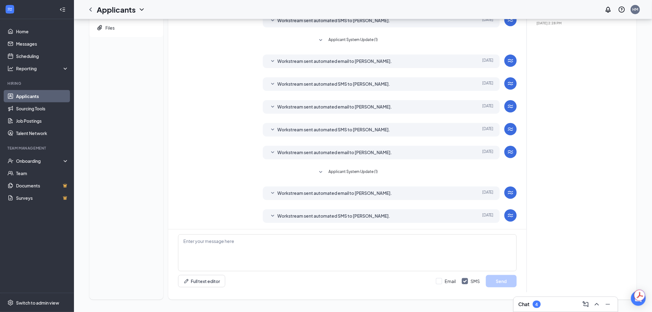
click at [326, 191] on span "Workstream sent automated email to Jalissia Hudson." at bounding box center [335, 193] width 115 height 7
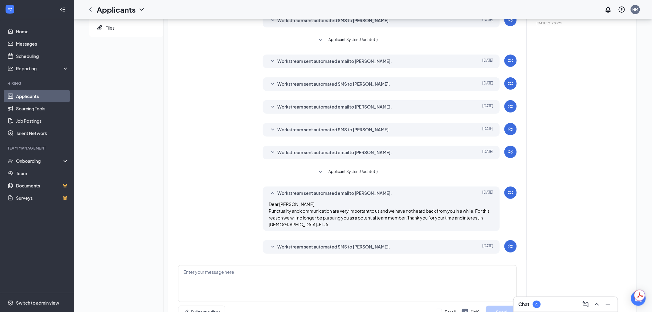
click at [326, 191] on span "Workstream sent automated email to Jalissia Hudson." at bounding box center [335, 193] width 115 height 7
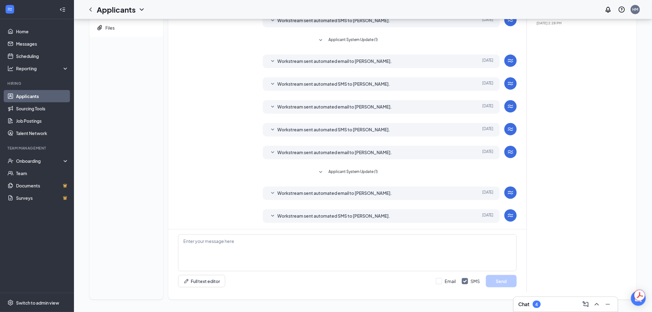
click at [319, 217] on span "Workstream sent automated SMS to Jalissia Hudson." at bounding box center [334, 215] width 113 height 7
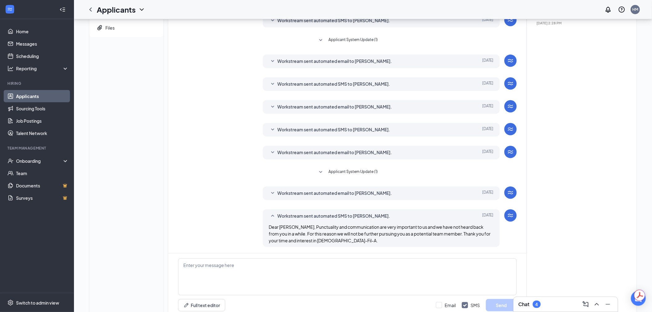
click at [322, 215] on span "Workstream sent automated SMS to Jalissia Hudson." at bounding box center [334, 215] width 113 height 7
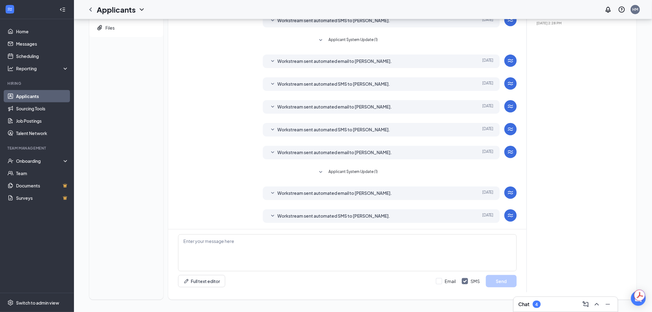
click at [322, 215] on span "Workstream sent automated SMS to Jalissia Hudson." at bounding box center [334, 215] width 113 height 7
